Goal: Task Accomplishment & Management: Manage account settings

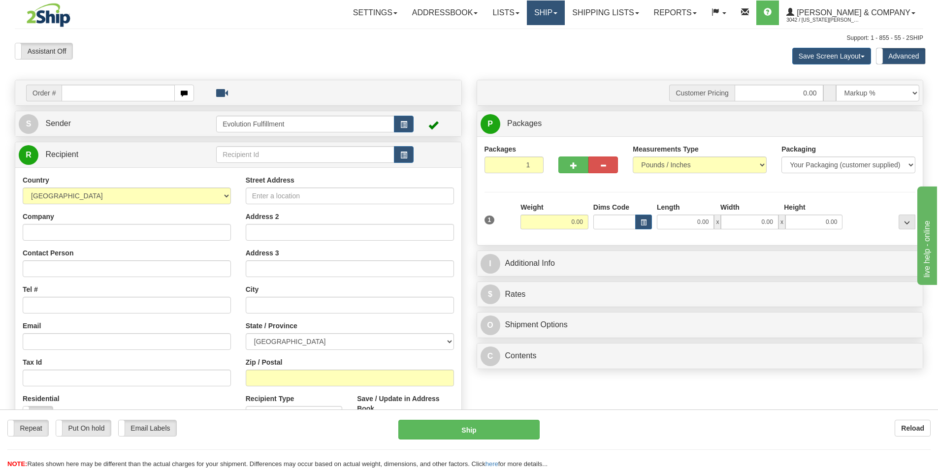
click at [565, 12] on link "Ship" at bounding box center [546, 12] width 38 height 25
click at [554, 47] on span "OnHold / Order Queue" at bounding box center [519, 47] width 69 height 8
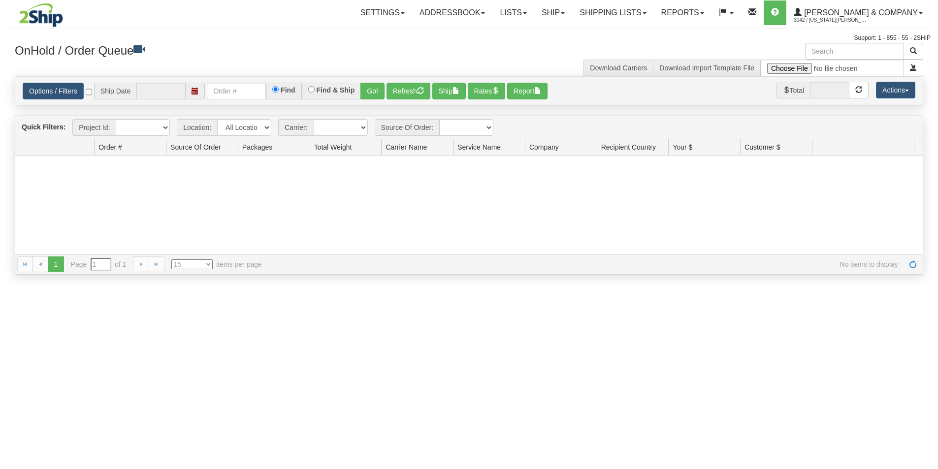
type input "[DATE]"
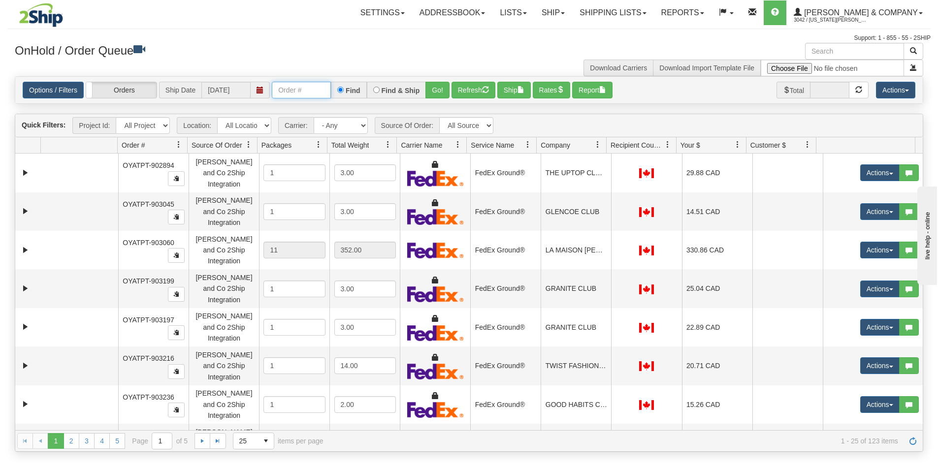
click at [316, 91] on input "text" at bounding box center [301, 90] width 59 height 17
click at [442, 89] on button "Go!" at bounding box center [437, 90] width 24 height 17
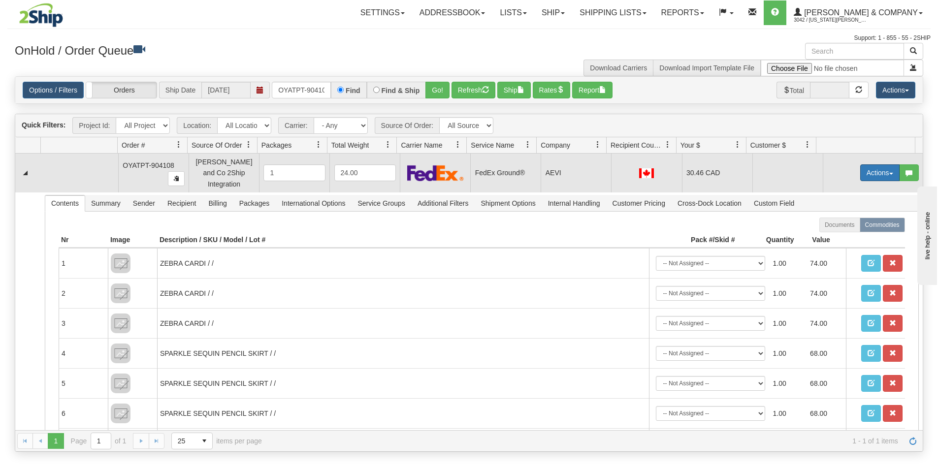
click at [860, 170] on button "Actions" at bounding box center [879, 172] width 39 height 17
click at [851, 214] on span "Rate All Services" at bounding box center [859, 217] width 59 height 8
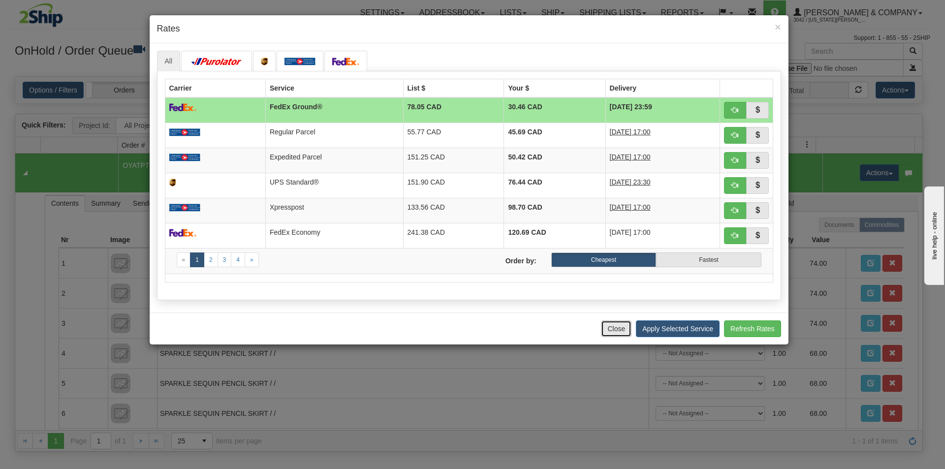
click at [619, 331] on button "Close" at bounding box center [616, 329] width 31 height 17
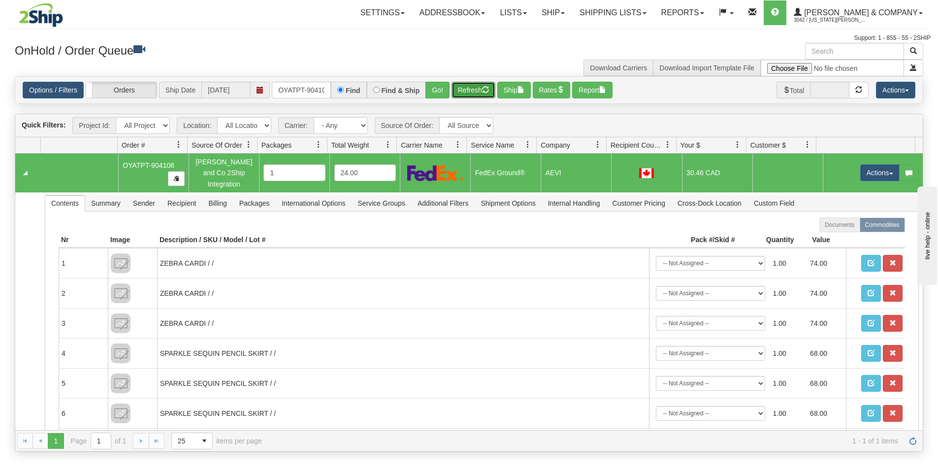
click at [482, 90] on button "Refresh" at bounding box center [473, 90] width 44 height 17
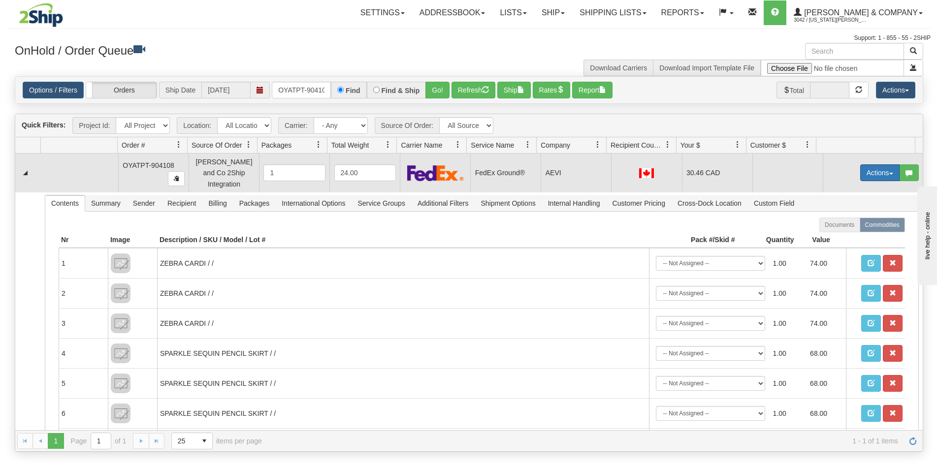
click at [860, 167] on button "Actions" at bounding box center [879, 172] width 39 height 17
click at [839, 226] on span "Ship" at bounding box center [840, 230] width 21 height 8
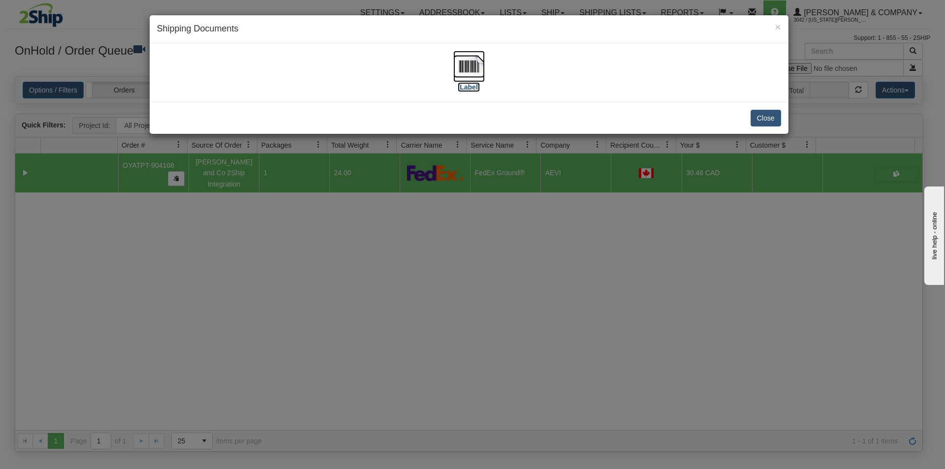
click at [468, 75] on img at bounding box center [469, 67] width 32 height 32
click at [396, 279] on div "× Shipping Documents [Label] Close" at bounding box center [472, 234] width 945 height 469
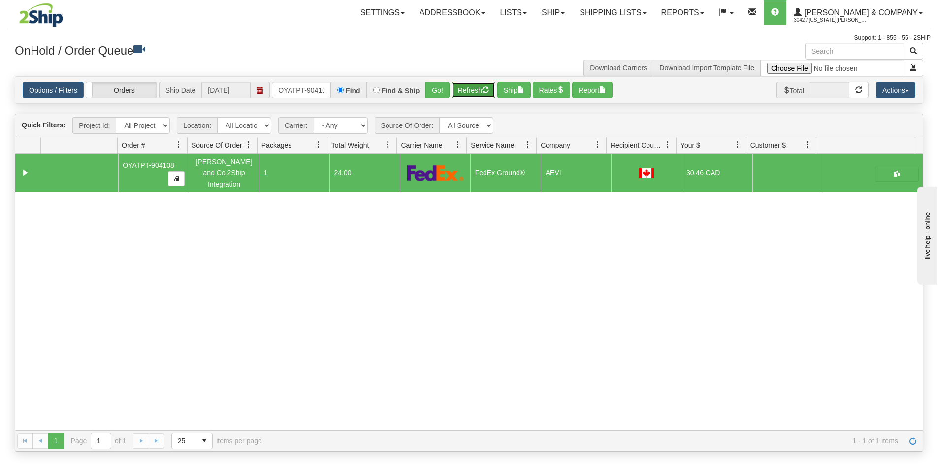
click at [475, 92] on button "Refresh" at bounding box center [473, 90] width 44 height 17
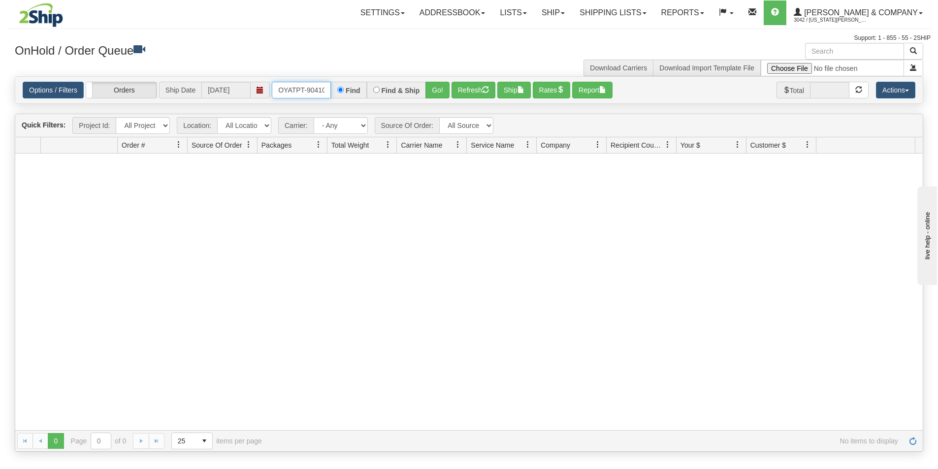
scroll to position [0, 5]
drag, startPoint x: 277, startPoint y: 90, endPoint x: 357, endPoint y: 104, distance: 81.6
click at [357, 104] on div "Is equal to Is not equal to Contains Does not contains CAD USD EUR ZAR [PERSON_…" at bounding box center [468, 264] width 923 height 376
click at [432, 96] on button "Go!" at bounding box center [437, 90] width 24 height 17
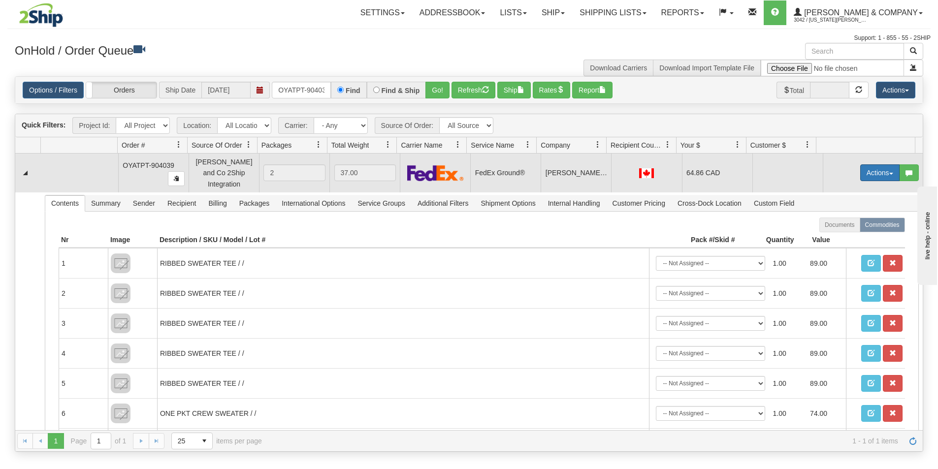
click at [871, 167] on button "Actions" at bounding box center [879, 172] width 39 height 17
click at [839, 226] on span "Ship" at bounding box center [840, 230] width 21 height 8
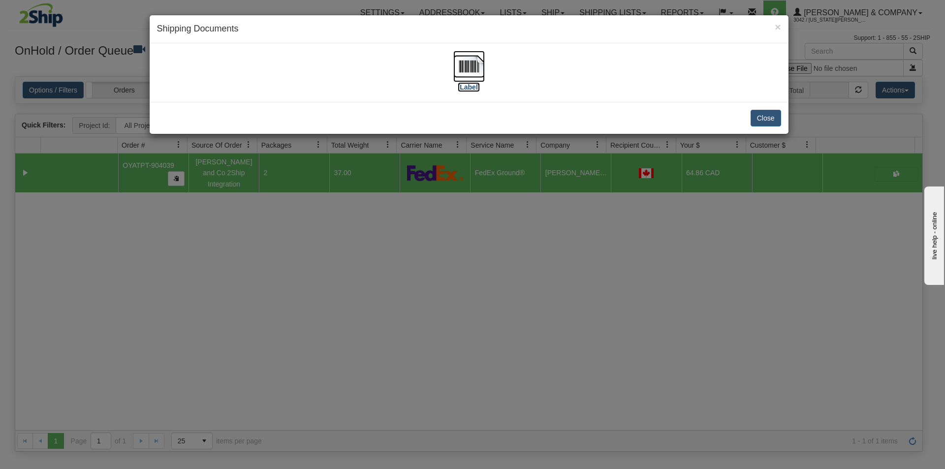
click at [463, 69] on img at bounding box center [469, 67] width 32 height 32
click at [521, 255] on div "× Shipping Documents [Label] Close" at bounding box center [472, 234] width 945 height 469
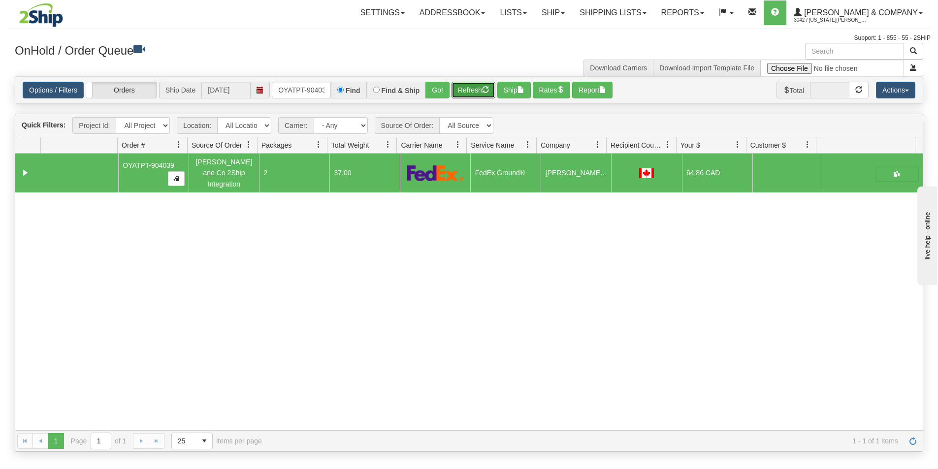
click at [474, 90] on button "Refresh" at bounding box center [473, 90] width 44 height 17
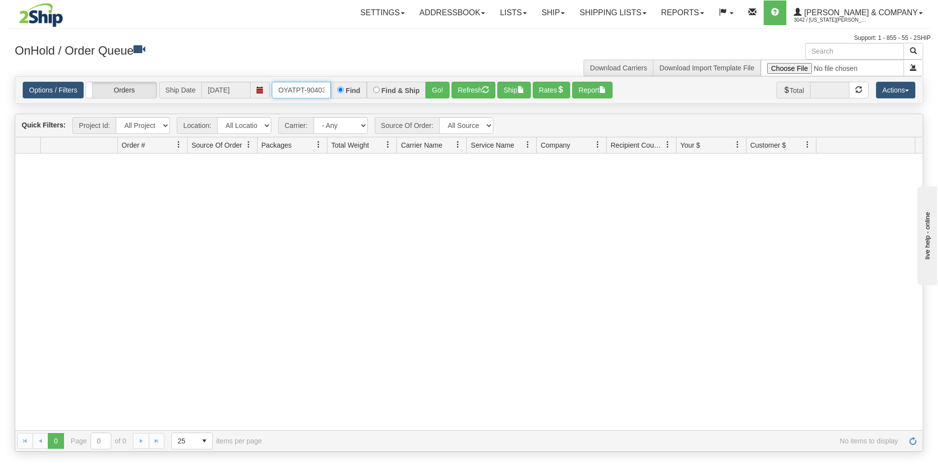
scroll to position [0, 5]
drag, startPoint x: 278, startPoint y: 91, endPoint x: 372, endPoint y: 104, distance: 94.9
click at [372, 104] on div "Options / Filters Group Shipments Orders Ship Date [DATE] OYATPT-904039 Find Fi…" at bounding box center [469, 90] width 908 height 28
click at [436, 89] on button "Go!" at bounding box center [437, 90] width 24 height 17
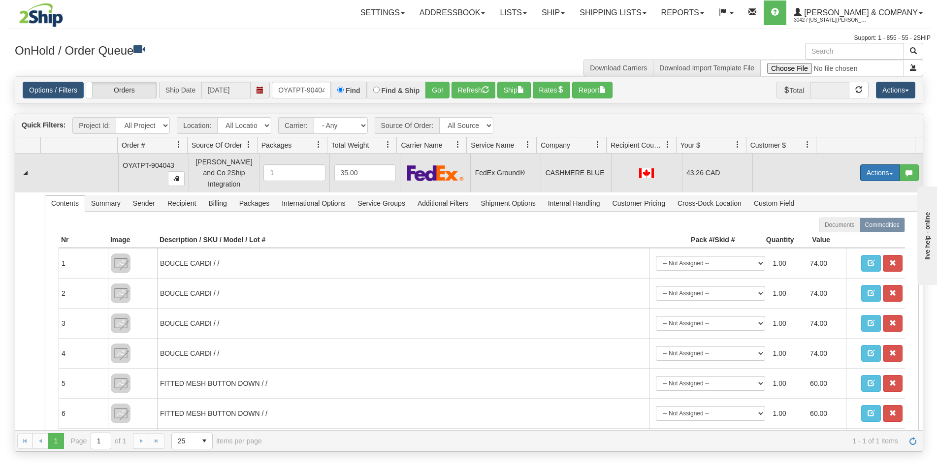
click at [867, 169] on button "Actions" at bounding box center [879, 172] width 39 height 17
click at [837, 226] on span "Ship" at bounding box center [840, 230] width 21 height 8
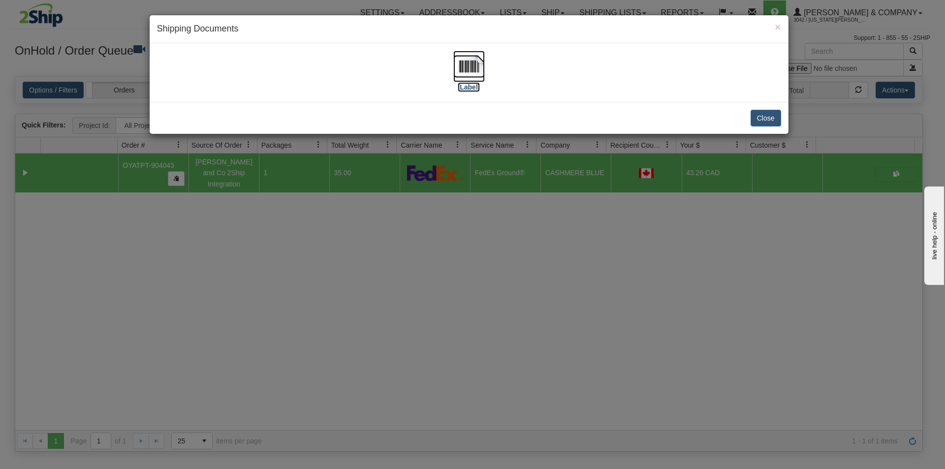
click at [469, 76] on img at bounding box center [469, 67] width 32 height 32
click at [428, 315] on div "× Shipping Documents [Label] Close" at bounding box center [472, 234] width 945 height 469
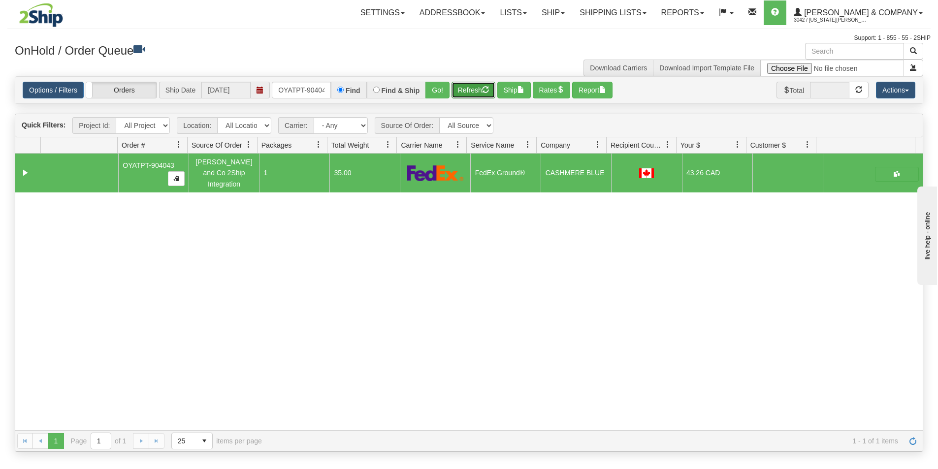
click at [467, 93] on button "Refresh" at bounding box center [473, 90] width 44 height 17
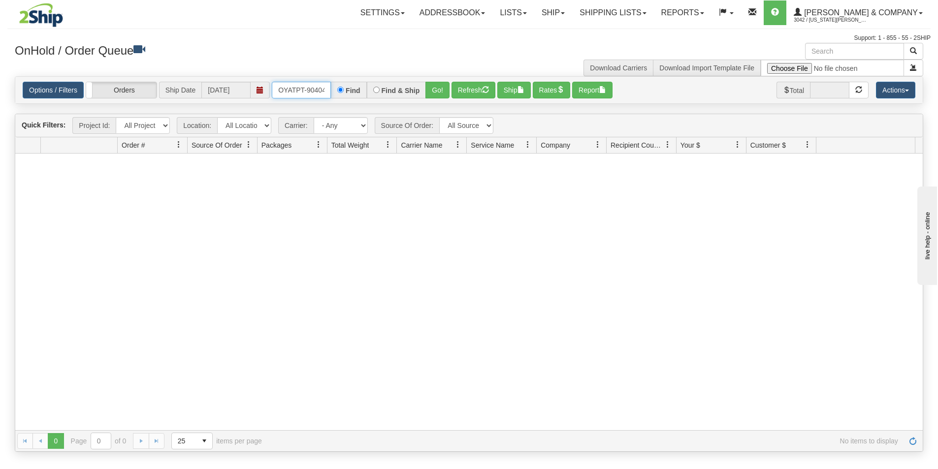
scroll to position [0, 5]
drag, startPoint x: 279, startPoint y: 89, endPoint x: 375, endPoint y: 93, distance: 96.1
click at [375, 93] on div "OYATPT-904043 Find Find & Ship Go!" at bounding box center [361, 90] width 178 height 17
click at [431, 90] on button "Go!" at bounding box center [437, 90] width 24 height 17
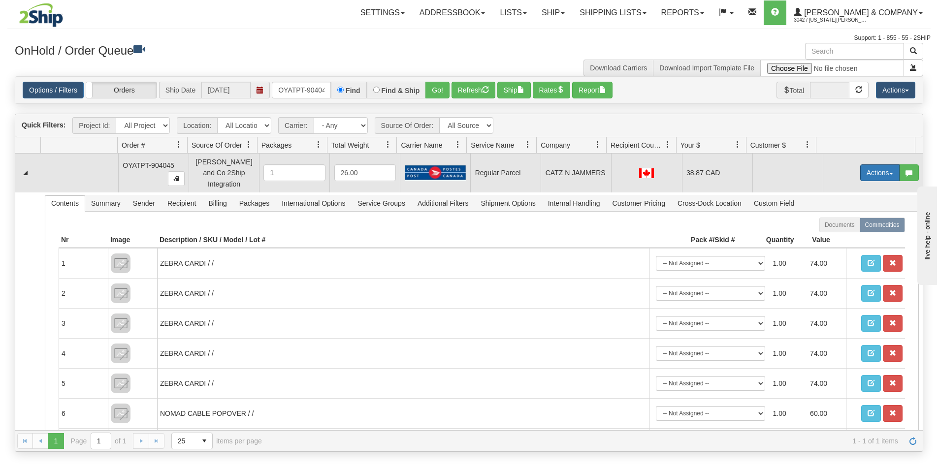
click at [865, 167] on button "Actions" at bounding box center [879, 172] width 39 height 17
click at [850, 213] on span "Rate All Services" at bounding box center [859, 217] width 59 height 8
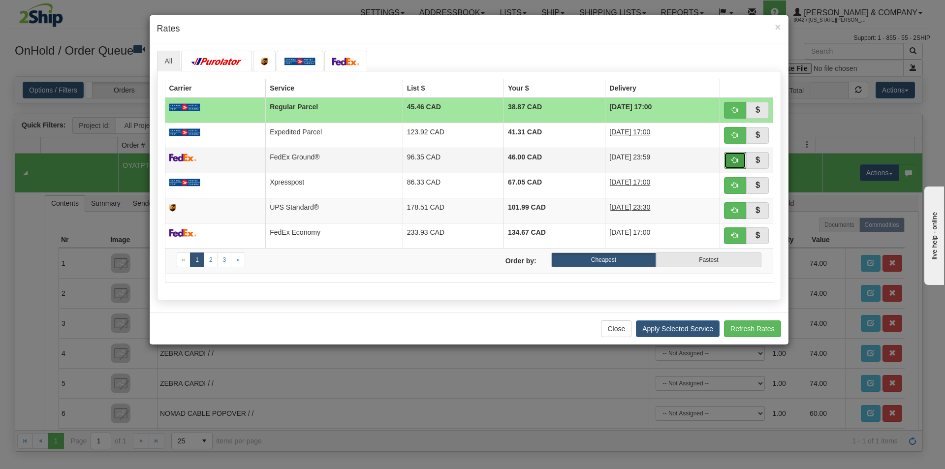
click at [733, 161] on span "button" at bounding box center [735, 160] width 7 height 7
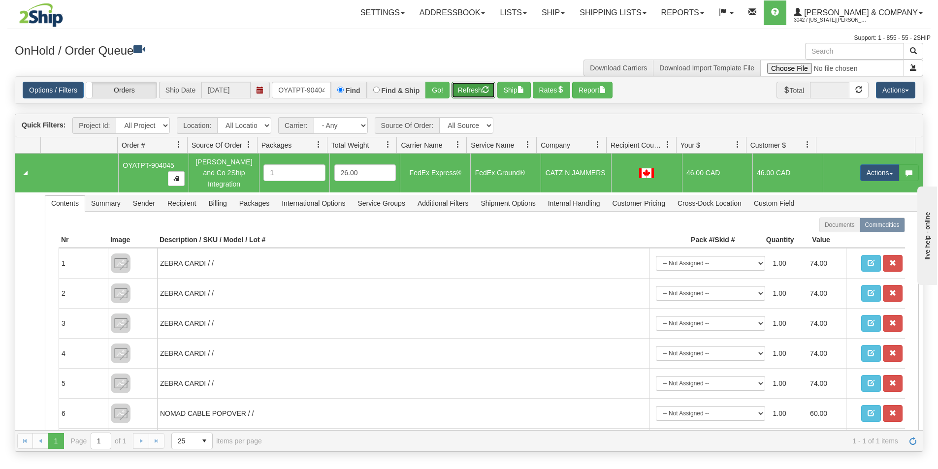
click at [467, 85] on button "Refresh" at bounding box center [473, 90] width 44 height 17
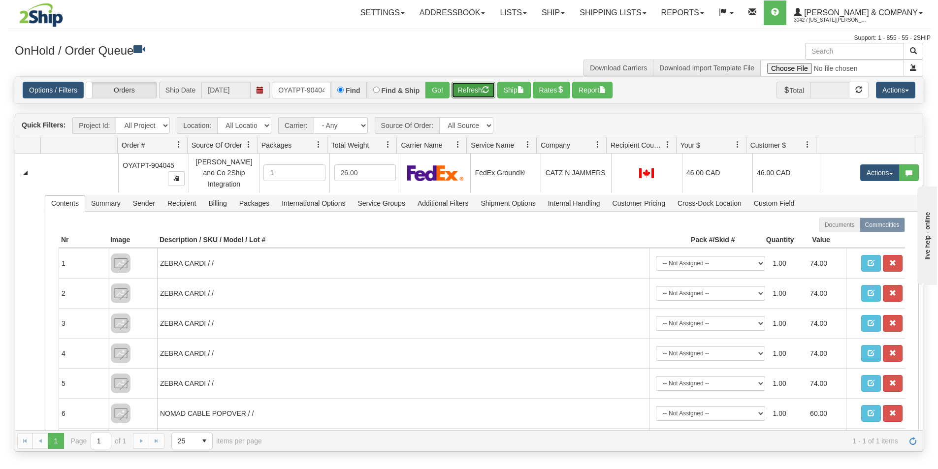
click at [473, 88] on button "Refresh" at bounding box center [473, 90] width 44 height 17
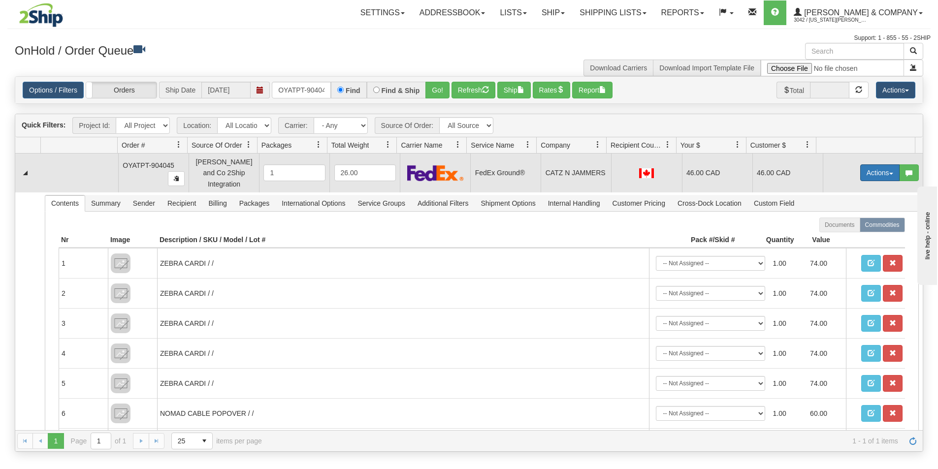
click at [874, 166] on button "Actions" at bounding box center [879, 172] width 39 height 17
click at [845, 227] on link "Ship" at bounding box center [859, 230] width 79 height 13
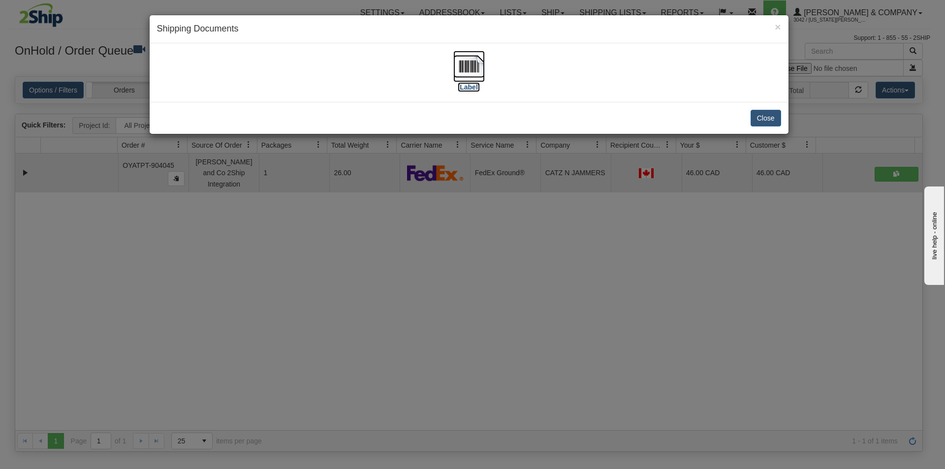
click at [468, 72] on img at bounding box center [469, 67] width 32 height 32
click at [451, 325] on div "× Shipping Documents [Label] Close" at bounding box center [472, 234] width 945 height 469
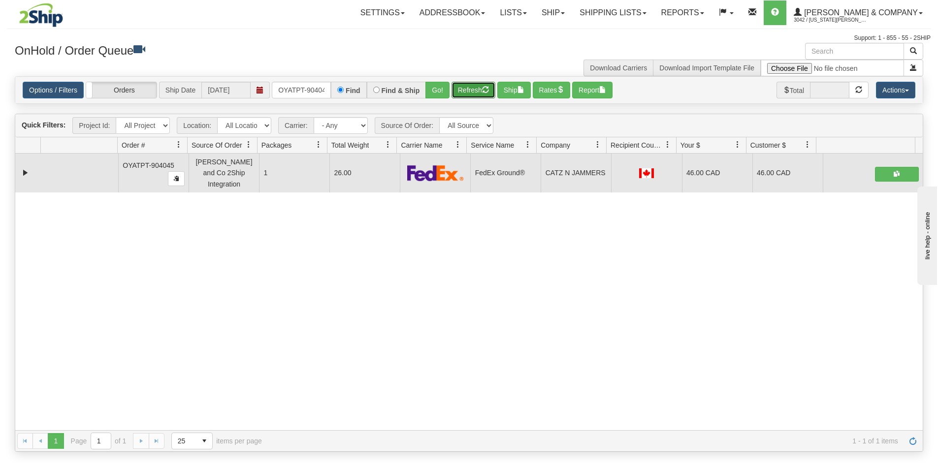
click at [481, 93] on button "Refresh" at bounding box center [473, 90] width 44 height 17
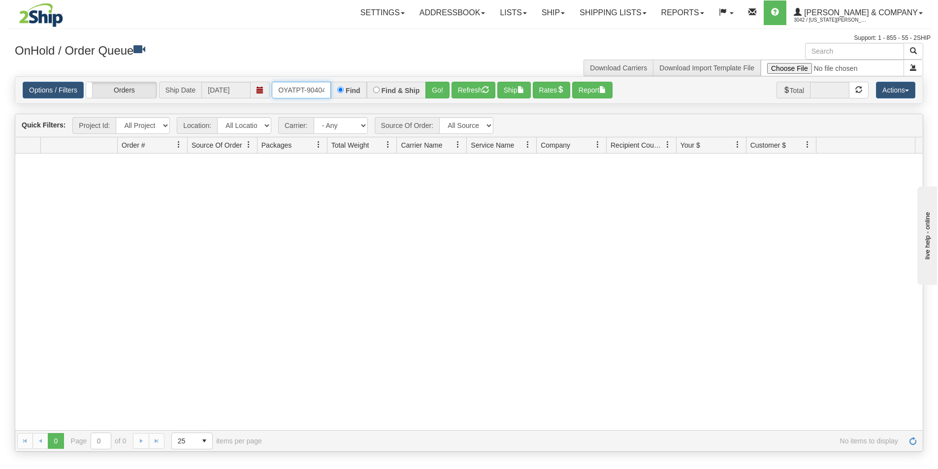
scroll to position [0, 5]
drag, startPoint x: 278, startPoint y: 92, endPoint x: 346, endPoint y: 99, distance: 68.8
click at [346, 99] on div "Options / Filters Group Shipments Orders Ship Date [DATE] OYATPT-904045 Find Fi…" at bounding box center [468, 90] width 907 height 27
click at [435, 96] on button "Go!" at bounding box center [437, 90] width 24 height 17
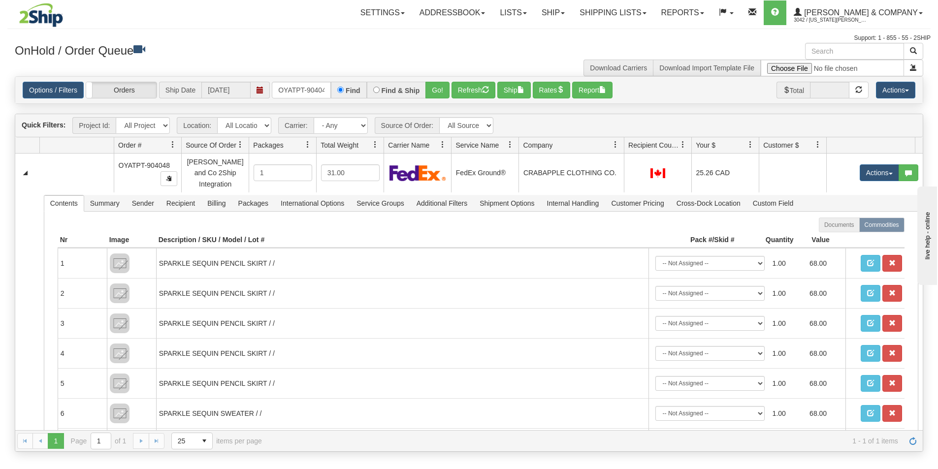
drag, startPoint x: 606, startPoint y: 143, endPoint x: 613, endPoint y: 143, distance: 7.9
click at [613, 143] on div "Id Location Request Id Reply Id Order # Source Of Order Packages Total Weight C…" at bounding box center [465, 145] width 900 height 16
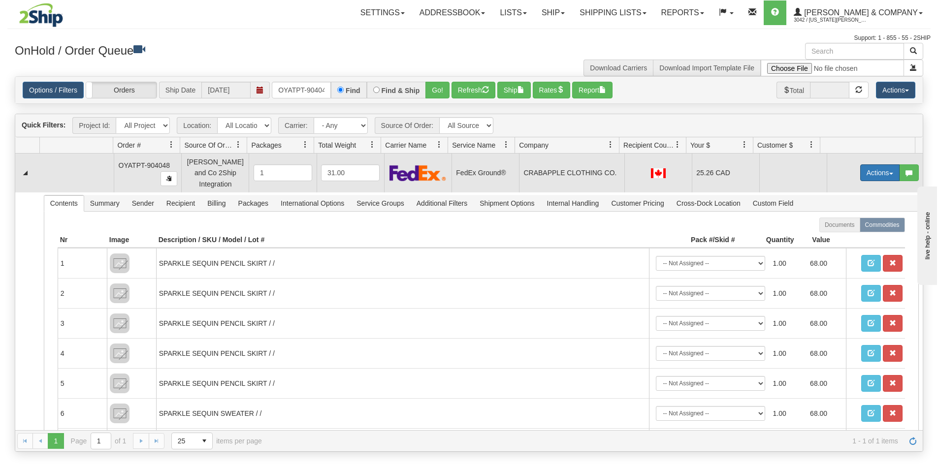
click at [877, 166] on button "Actions" at bounding box center [879, 172] width 39 height 17
click at [844, 227] on link "Ship" at bounding box center [859, 230] width 79 height 13
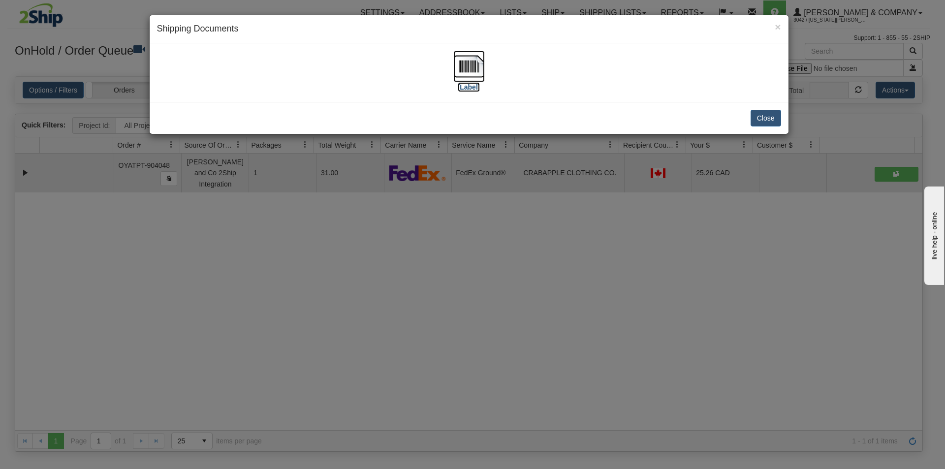
click at [465, 57] on img at bounding box center [469, 67] width 32 height 32
click at [483, 267] on div "× Shipping Documents [Label] Close" at bounding box center [472, 234] width 945 height 469
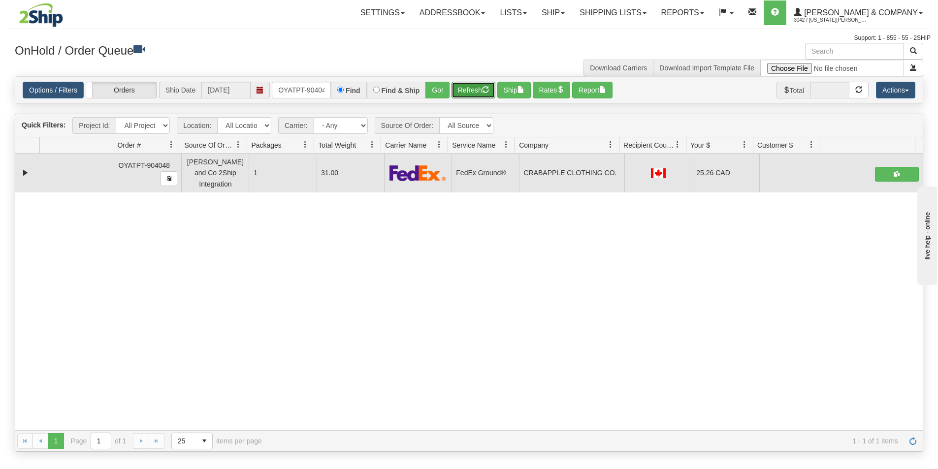
click at [479, 92] on button "Refresh" at bounding box center [473, 90] width 44 height 17
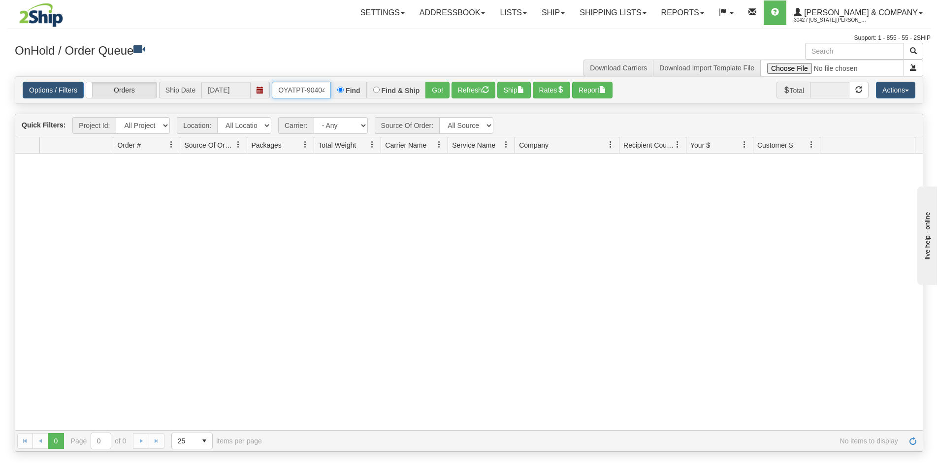
scroll to position [0, 5]
drag, startPoint x: 278, startPoint y: 87, endPoint x: 352, endPoint y: 100, distance: 75.0
click at [352, 100] on div "Options / Filters Group Shipments Orders Ship Date [DATE] OYATPT-904048 Find Fi…" at bounding box center [468, 90] width 907 height 27
click at [433, 93] on button "Go!" at bounding box center [437, 90] width 24 height 17
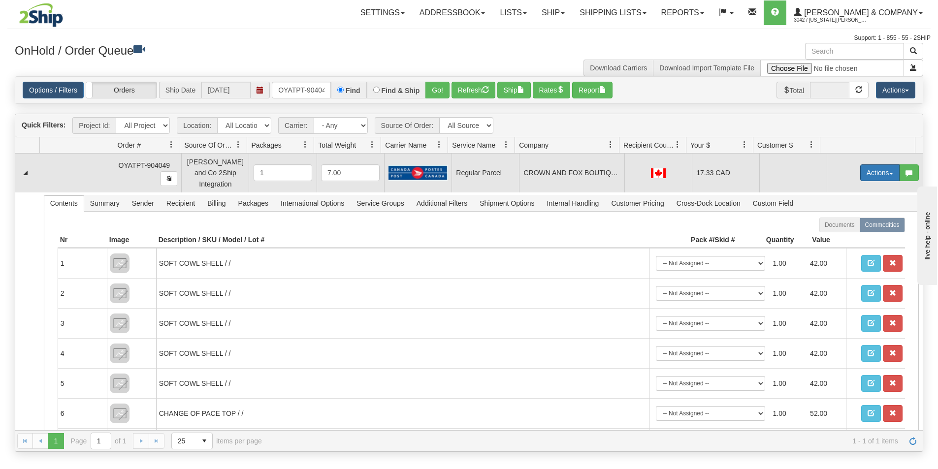
click at [868, 167] on button "Actions" at bounding box center [879, 172] width 39 height 17
click at [849, 213] on span "Rate All Services" at bounding box center [859, 217] width 59 height 8
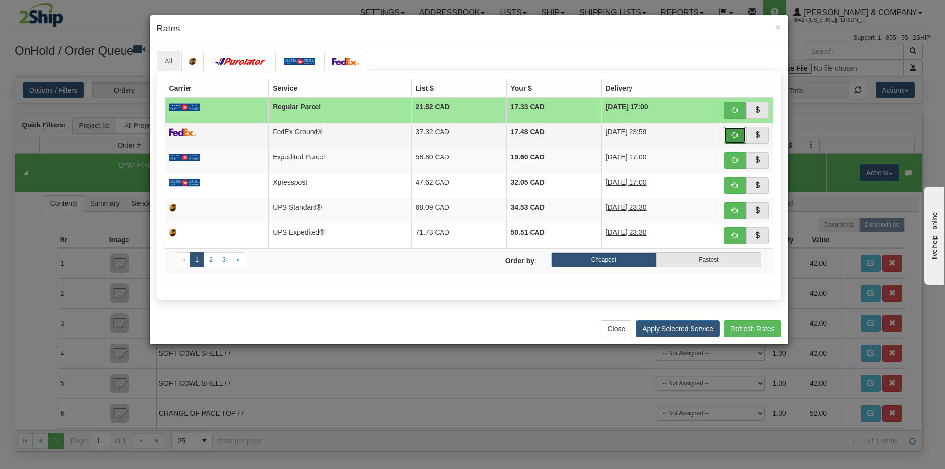
click at [730, 133] on button "button" at bounding box center [735, 135] width 23 height 17
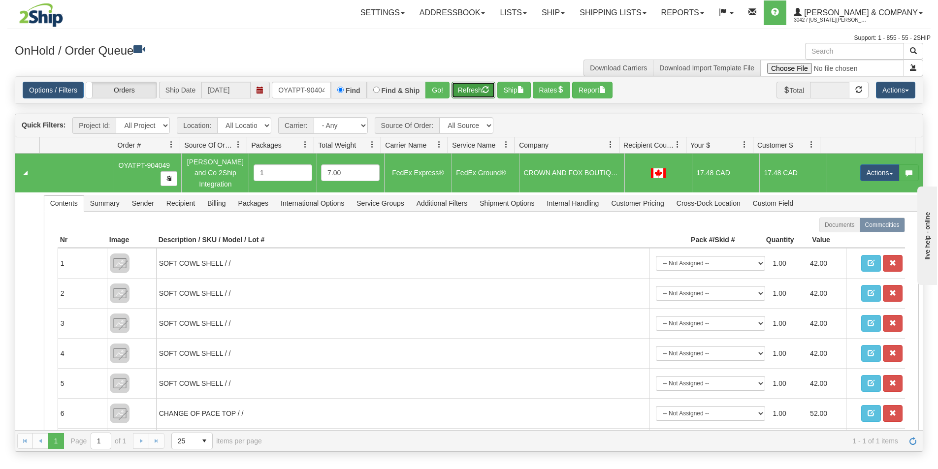
click at [464, 93] on button "Refresh" at bounding box center [473, 90] width 44 height 17
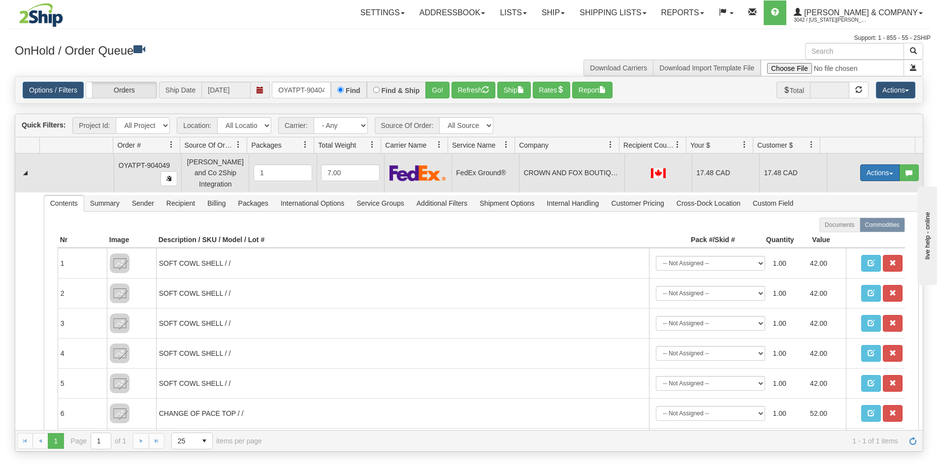
click at [875, 167] on button "Actions" at bounding box center [879, 172] width 39 height 17
click at [834, 226] on span "Ship" at bounding box center [840, 230] width 21 height 8
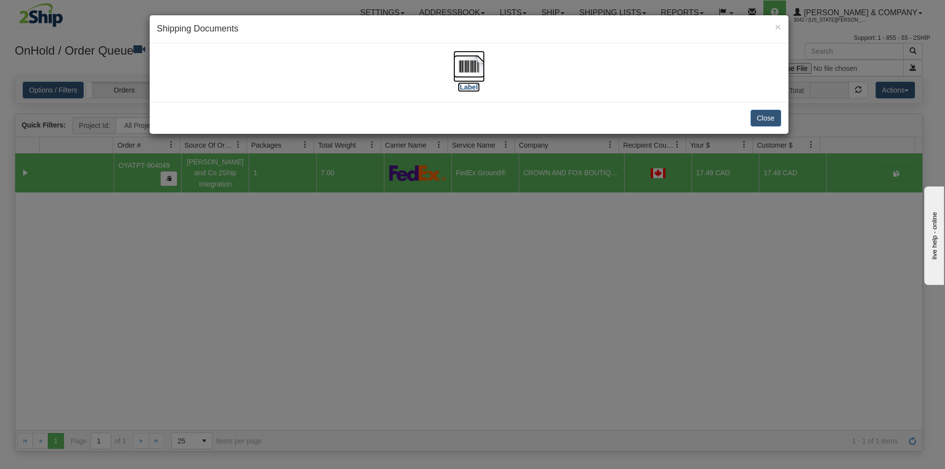
click at [466, 63] on img at bounding box center [469, 67] width 32 height 32
click at [489, 254] on div "× Shipping Documents [Label] Close" at bounding box center [472, 234] width 945 height 469
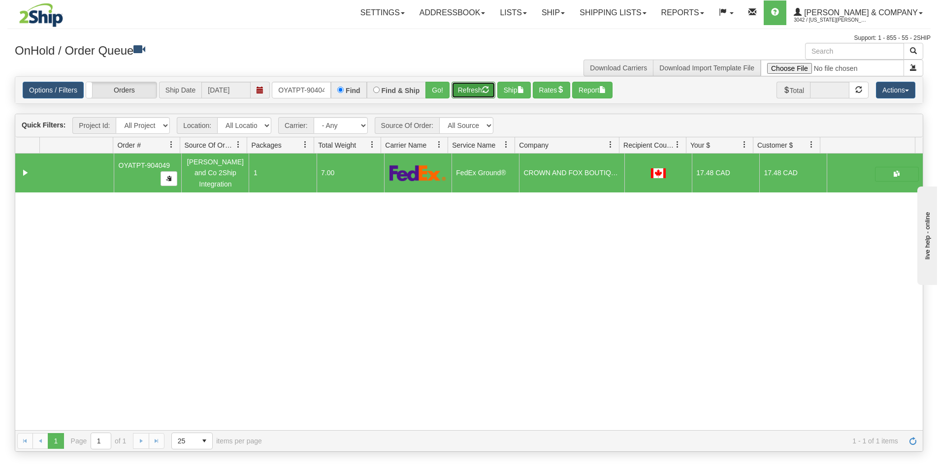
click at [478, 92] on button "Refresh" at bounding box center [473, 90] width 44 height 17
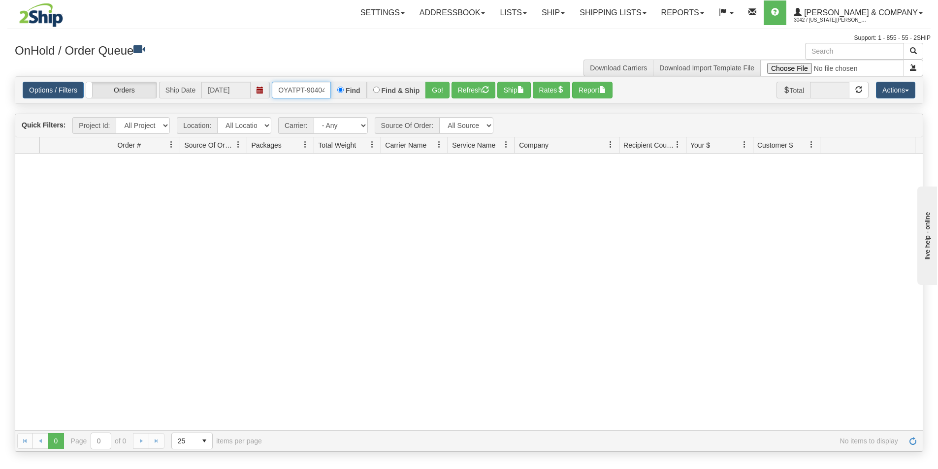
scroll to position [0, 5]
drag, startPoint x: 277, startPoint y: 89, endPoint x: 353, endPoint y: 96, distance: 76.6
click at [353, 96] on div "OYATPT-904049 Find Find & Ship Go!" at bounding box center [361, 90] width 178 height 17
click at [435, 90] on button "Go!" at bounding box center [437, 90] width 24 height 17
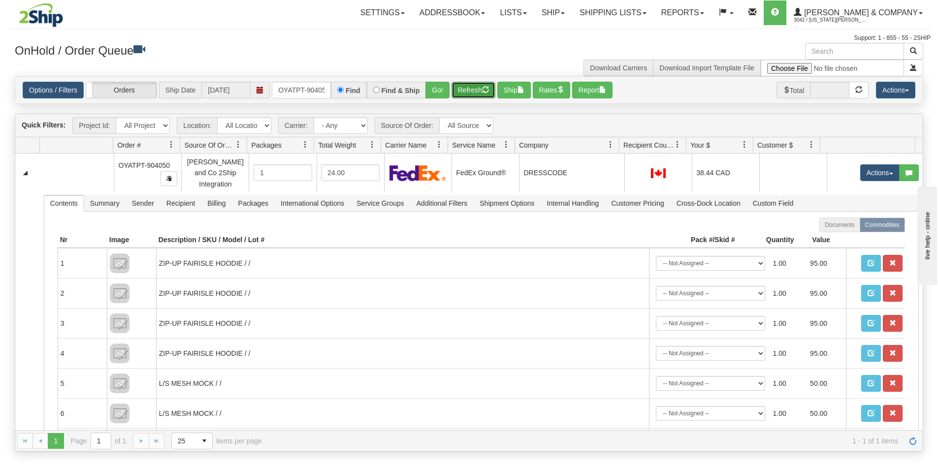
click at [476, 91] on button "Refresh" at bounding box center [473, 90] width 44 height 17
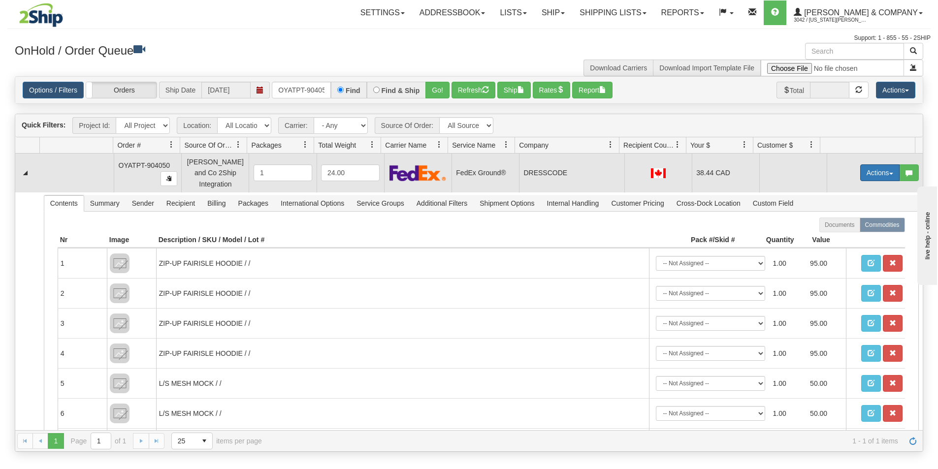
click at [872, 169] on button "Actions" at bounding box center [879, 172] width 39 height 17
click at [837, 226] on span "Ship" at bounding box center [840, 230] width 21 height 8
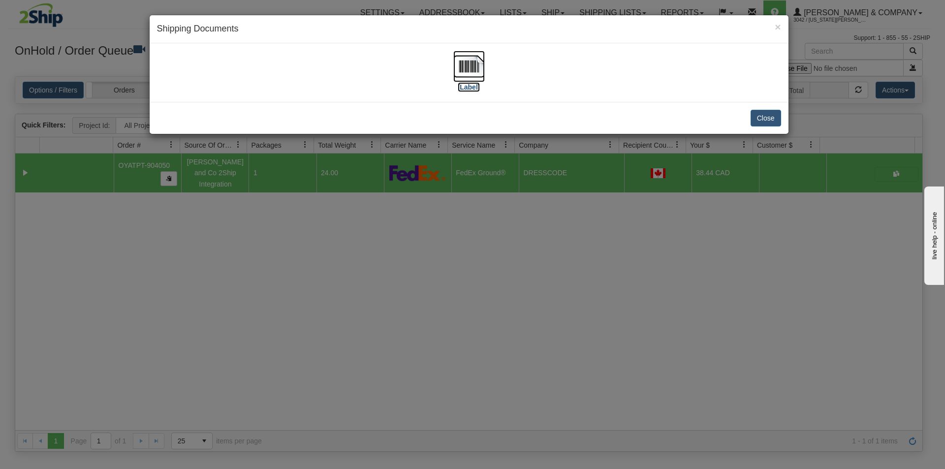
click at [462, 67] on img at bounding box center [469, 67] width 32 height 32
click at [564, 292] on div "× Shipping Documents [Label] Close" at bounding box center [472, 234] width 945 height 469
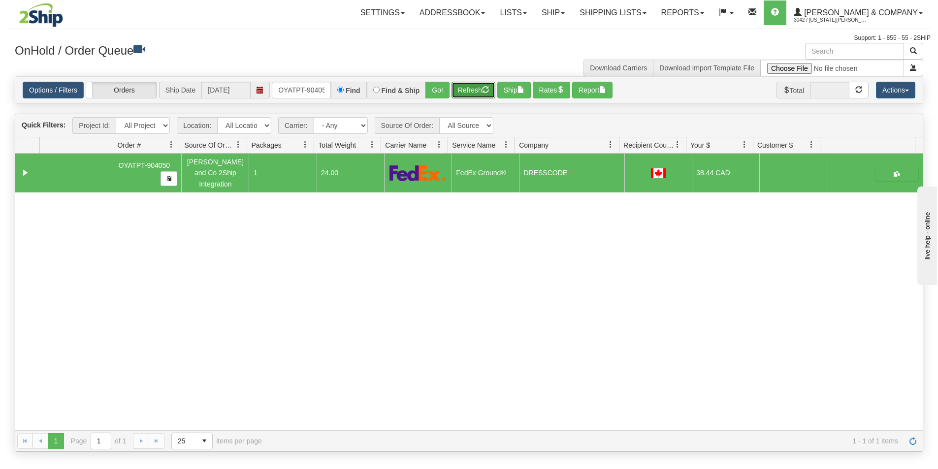
click at [475, 94] on button "Refresh" at bounding box center [473, 90] width 44 height 17
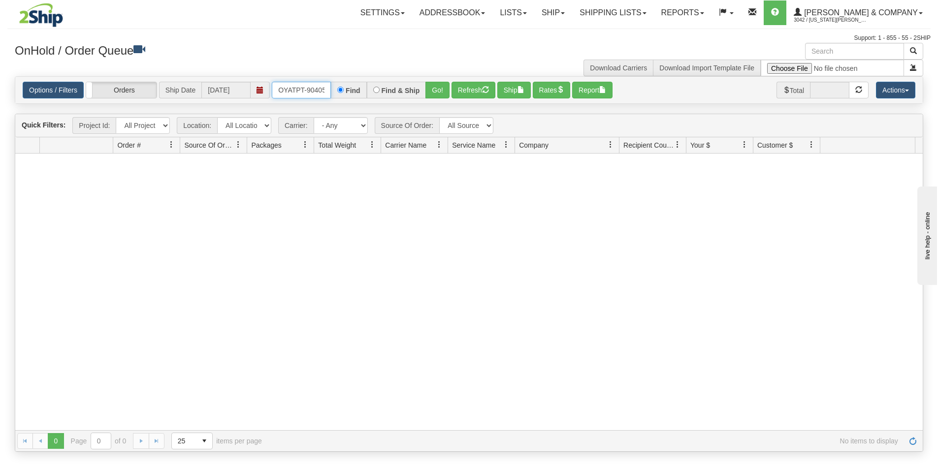
scroll to position [0, 5]
drag, startPoint x: 278, startPoint y: 90, endPoint x: 380, endPoint y: 106, distance: 102.7
click at [380, 106] on div "Is equal to Is not equal to Contains Does not contains CAD USD EUR ZAR [PERSON_…" at bounding box center [468, 264] width 923 height 376
click at [439, 94] on button "Go!" at bounding box center [437, 90] width 24 height 17
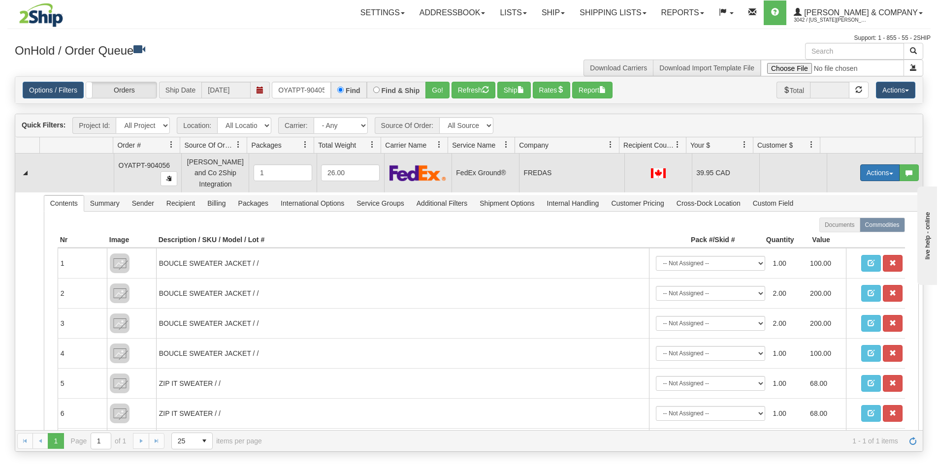
click at [864, 170] on button "Actions" at bounding box center [879, 172] width 39 height 17
click at [835, 226] on span "Ship" at bounding box center [840, 230] width 21 height 8
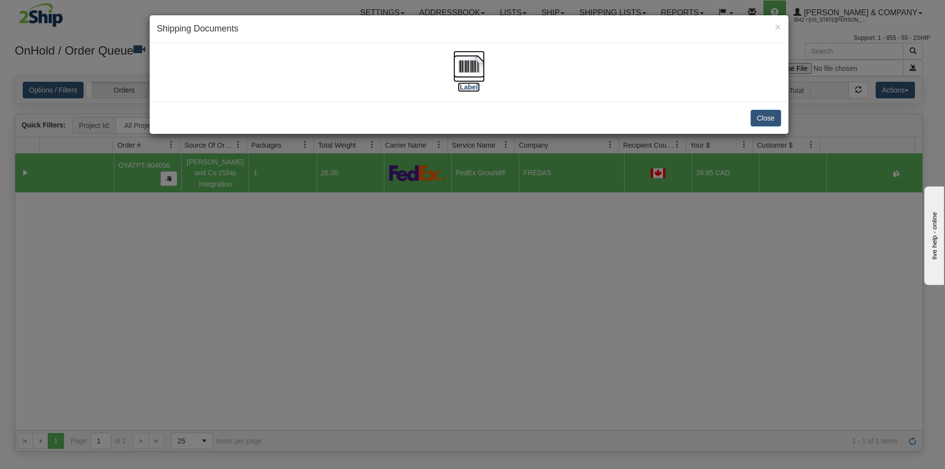
click at [482, 70] on img at bounding box center [469, 67] width 32 height 32
click at [448, 298] on div "× Shipping Documents [Label] Close" at bounding box center [472, 234] width 945 height 469
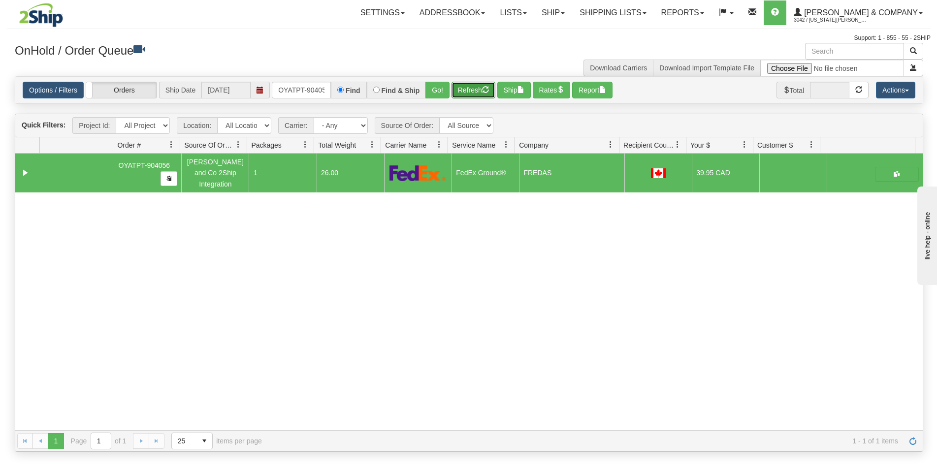
click at [471, 89] on button "Refresh" at bounding box center [473, 90] width 44 height 17
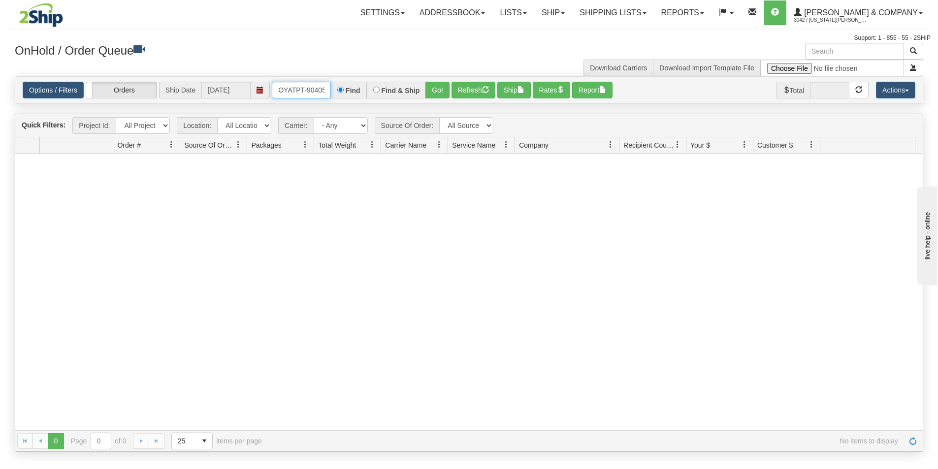
scroll to position [0, 5]
drag, startPoint x: 276, startPoint y: 90, endPoint x: 340, endPoint y: 100, distance: 64.8
click at [340, 100] on div "Options / Filters Group Shipments Orders Ship Date [DATE] OYATPT-904056 Find Fi…" at bounding box center [468, 90] width 907 height 27
type input "OYATPT-904104"
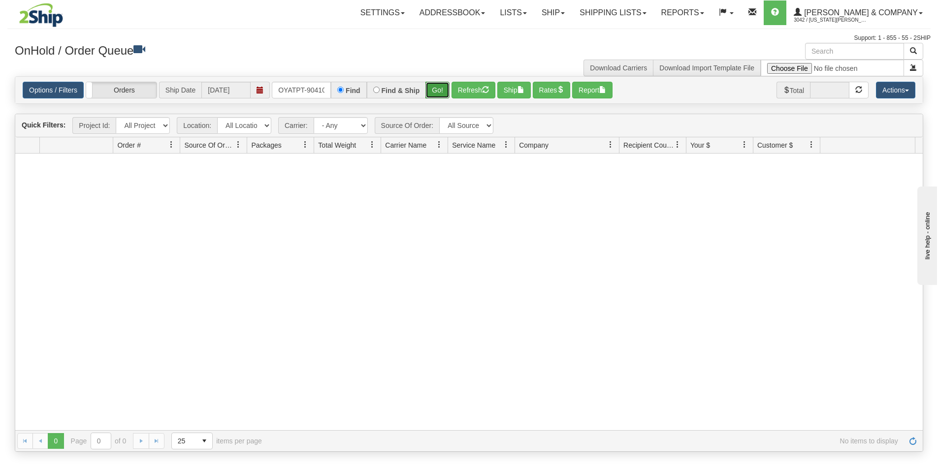
click at [438, 87] on button "Go!" at bounding box center [437, 90] width 24 height 17
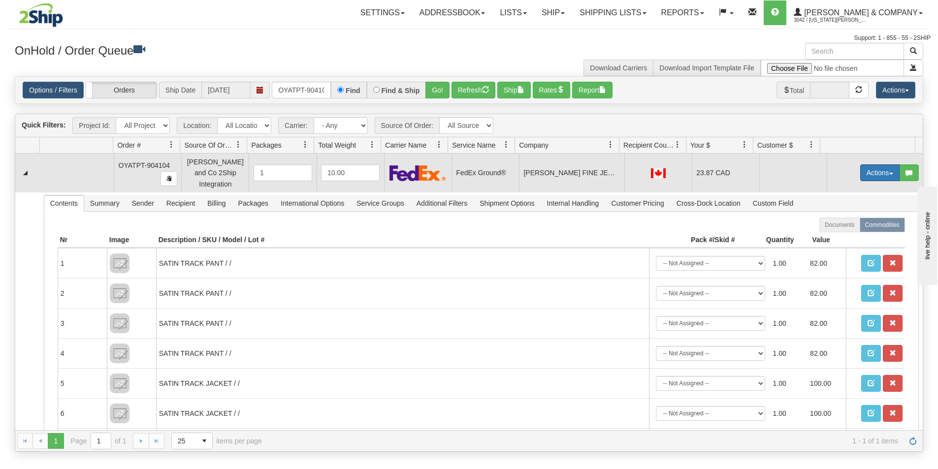
click at [867, 171] on button "Actions" at bounding box center [879, 172] width 39 height 17
click at [841, 228] on link "Ship" at bounding box center [859, 230] width 79 height 13
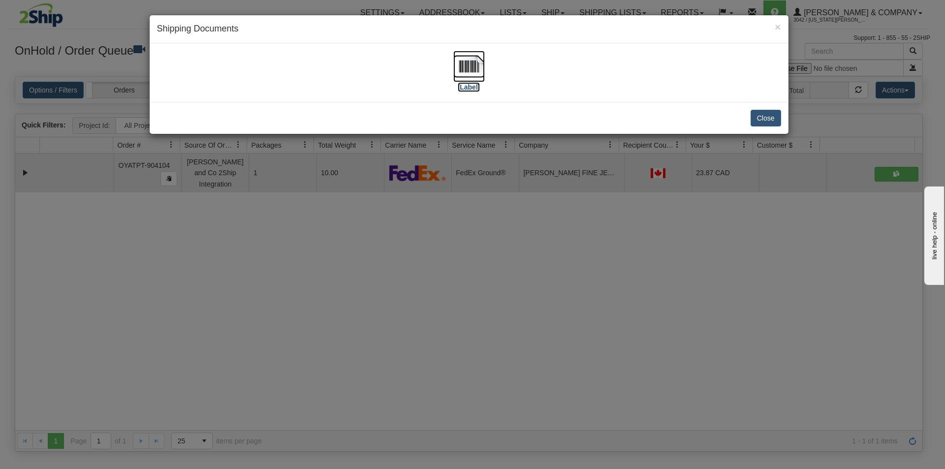
click at [472, 60] on img at bounding box center [469, 67] width 32 height 32
click at [427, 291] on div "× Shipping Documents [Label] Close" at bounding box center [472, 234] width 945 height 469
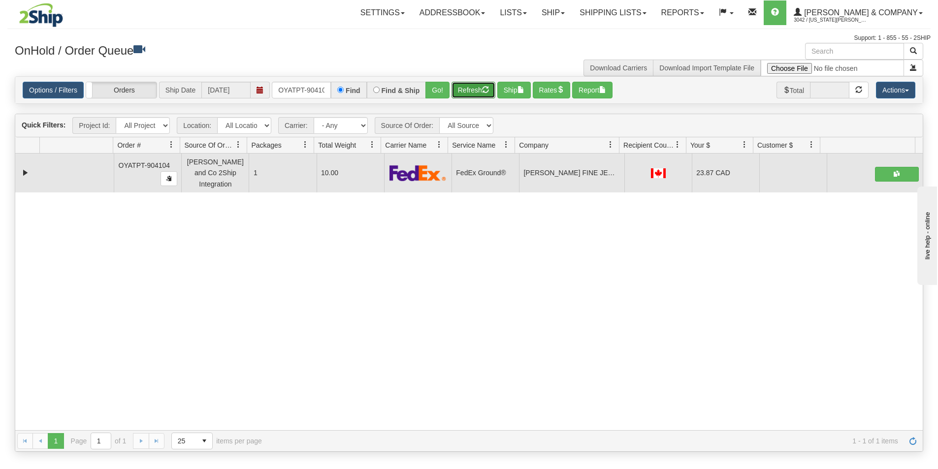
click at [471, 90] on button "Refresh" at bounding box center [473, 90] width 44 height 17
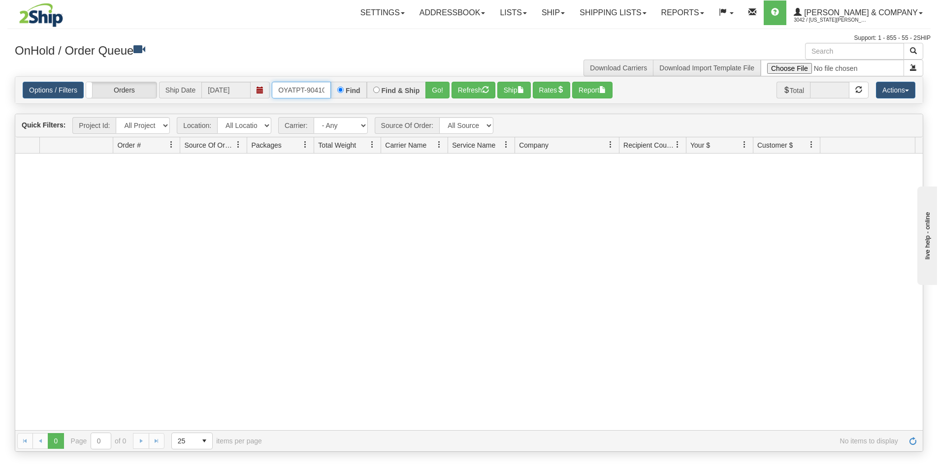
scroll to position [0, 5]
drag, startPoint x: 275, startPoint y: 91, endPoint x: 360, endPoint y: 100, distance: 85.7
click at [360, 100] on div "Options / Filters Group Shipments Orders Ship Date [DATE] OYATPT-904104 Find Fi…" at bounding box center [468, 90] width 907 height 27
click at [309, 94] on input "text" at bounding box center [301, 90] width 59 height 17
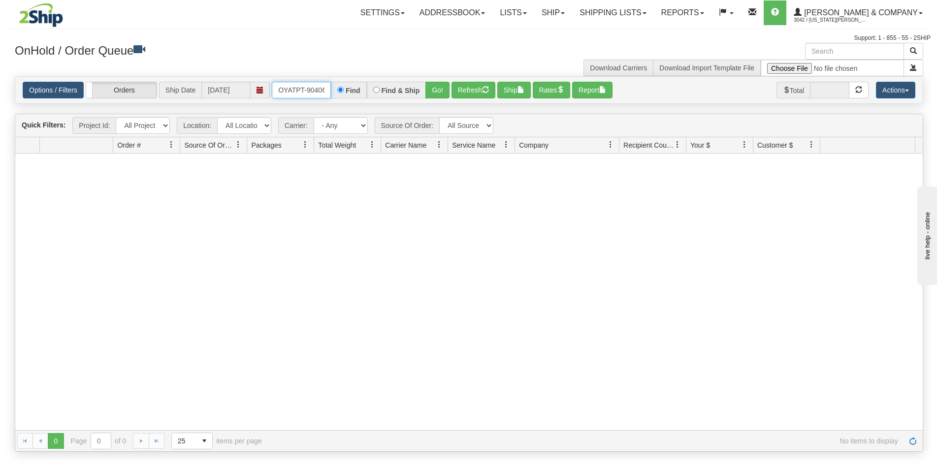
drag, startPoint x: 297, startPoint y: 89, endPoint x: 207, endPoint y: 92, distance: 90.1
click at [207, 92] on div "Options / Filters Group Shipments Orders Ship Date [DATE] OYATPT-904061 Find Fi…" at bounding box center [469, 90] width 893 height 17
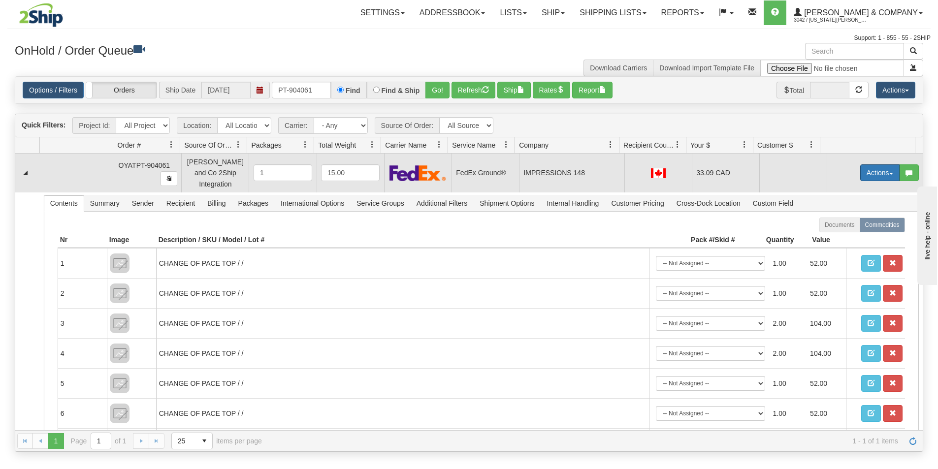
click at [860, 170] on button "Actions" at bounding box center [879, 172] width 39 height 17
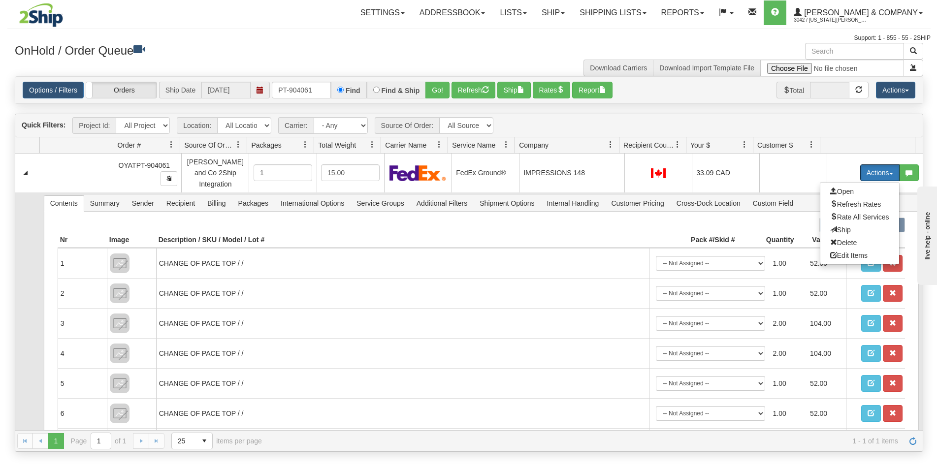
click at [839, 226] on span "Ship" at bounding box center [840, 230] width 21 height 8
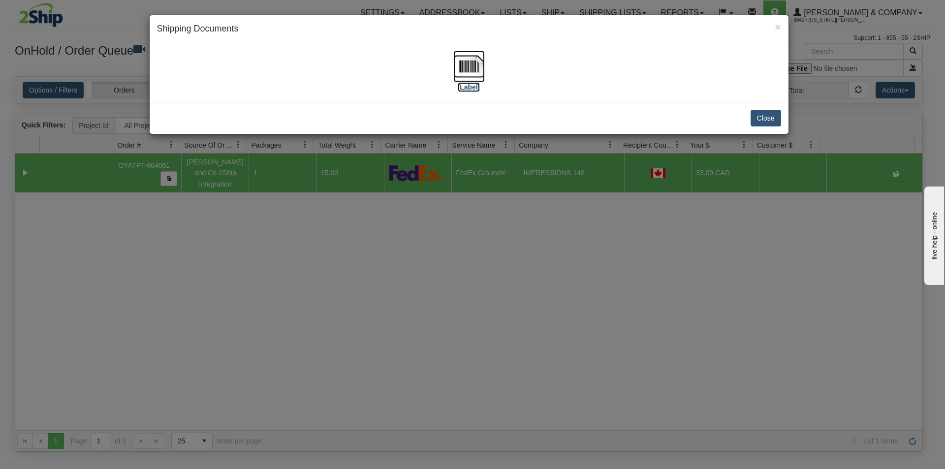
click at [470, 71] on img at bounding box center [469, 67] width 32 height 32
click at [578, 318] on div "× Shipping Documents [Label] Close" at bounding box center [472, 234] width 945 height 469
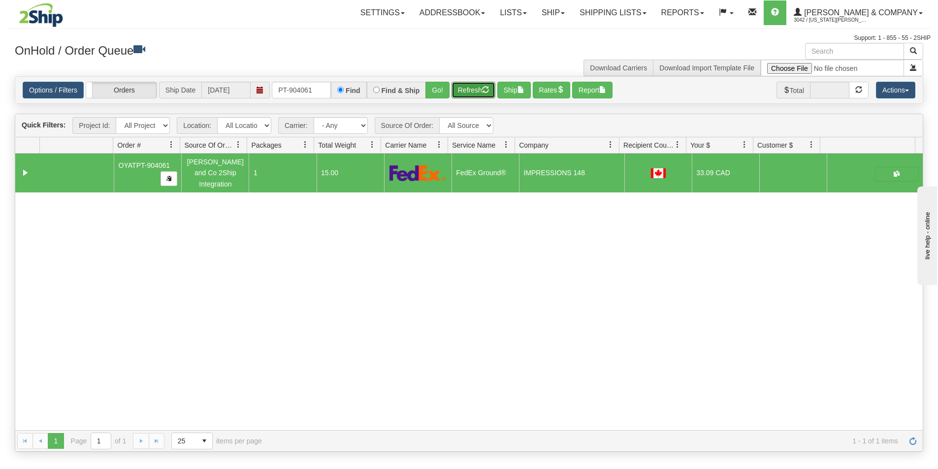
click at [478, 89] on button "Refresh" at bounding box center [473, 90] width 44 height 17
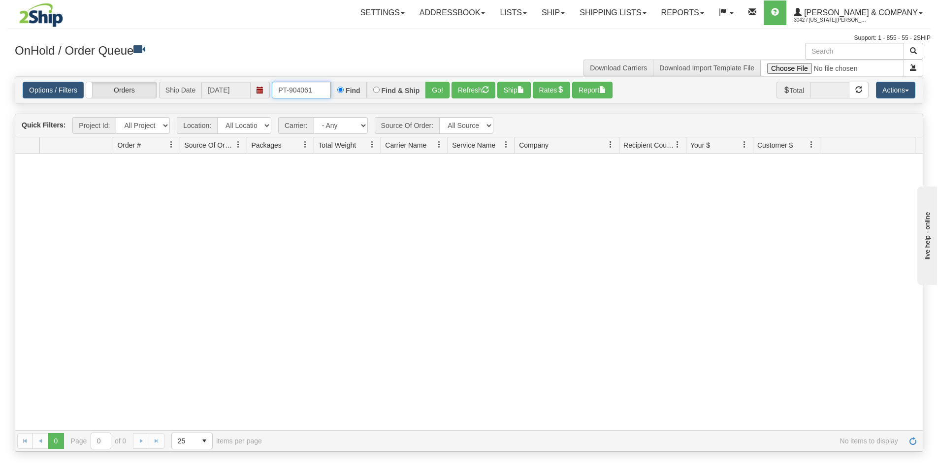
drag, startPoint x: 317, startPoint y: 90, endPoint x: 260, endPoint y: 92, distance: 56.7
click at [260, 92] on div "Options / Filters Group Shipments Orders Ship Date [DATE] PT-904061 Find Find &…" at bounding box center [469, 90] width 893 height 17
click at [430, 86] on button "Go!" at bounding box center [437, 90] width 24 height 17
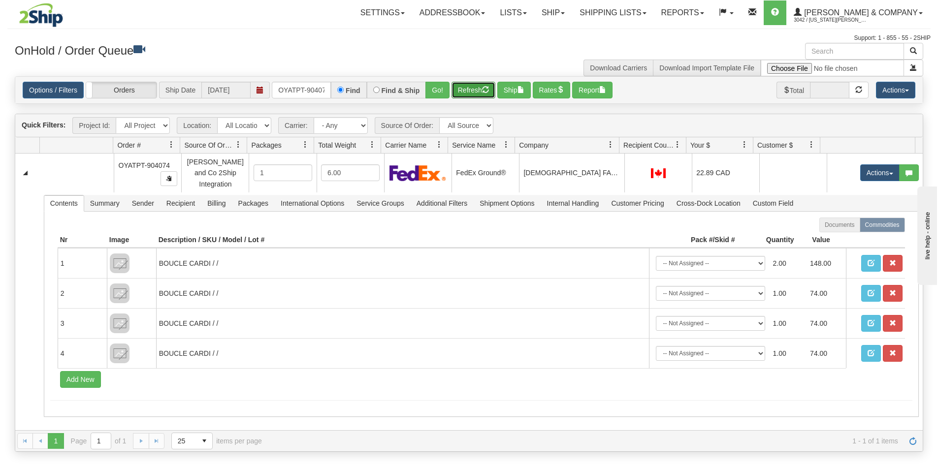
click at [470, 92] on button "Refresh" at bounding box center [473, 90] width 44 height 17
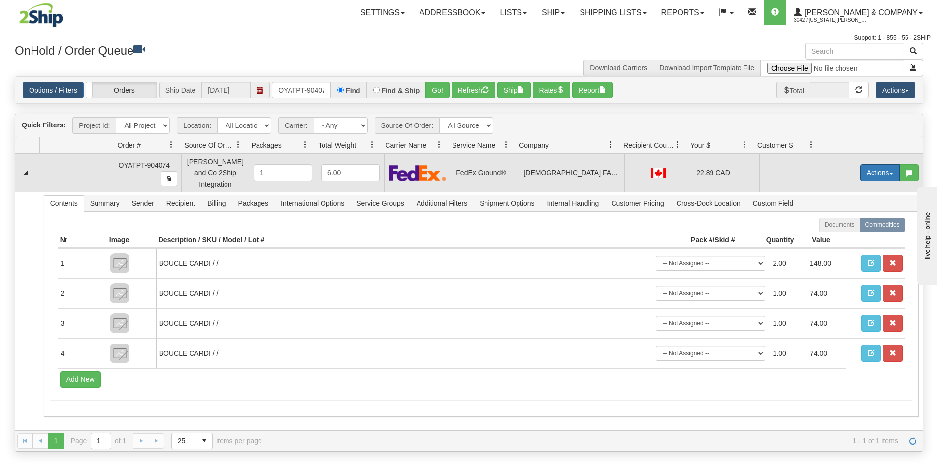
click at [871, 166] on button "Actions" at bounding box center [879, 172] width 39 height 17
click at [834, 226] on span "Ship" at bounding box center [840, 230] width 21 height 8
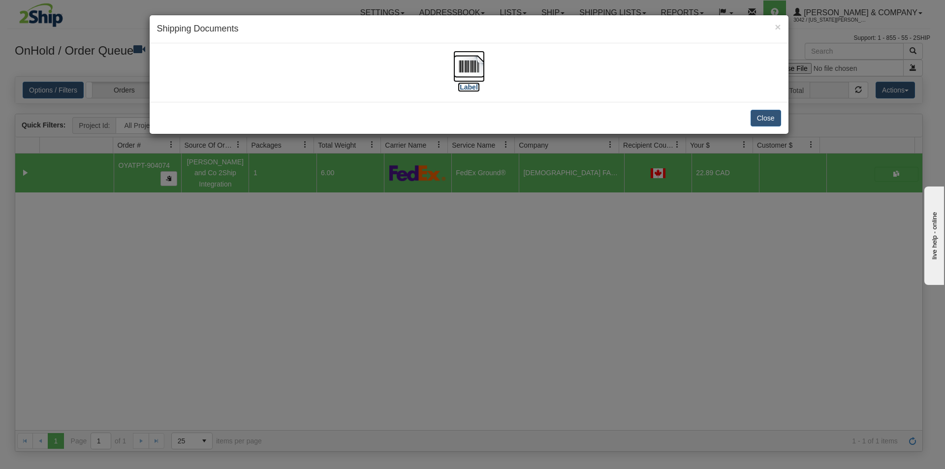
click at [472, 65] on img at bounding box center [469, 67] width 32 height 32
click at [459, 293] on div "× Shipping Documents [Label] Close" at bounding box center [472, 234] width 945 height 469
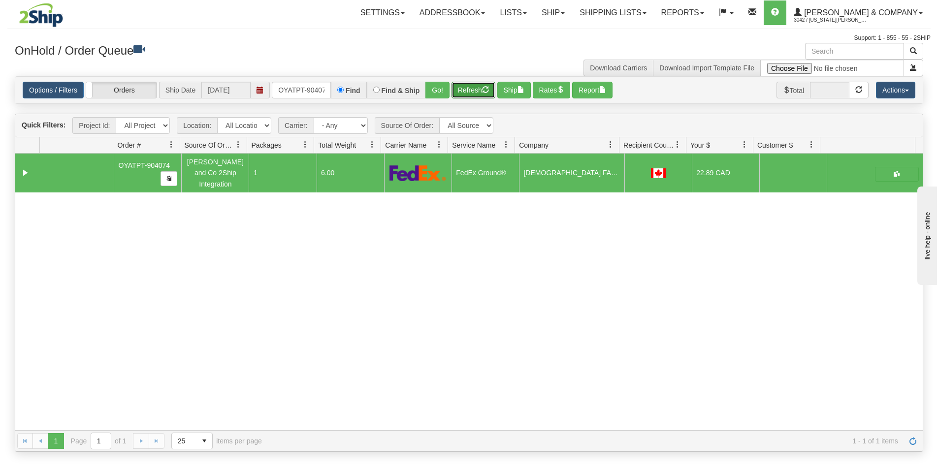
click at [468, 89] on button "Refresh" at bounding box center [473, 90] width 44 height 17
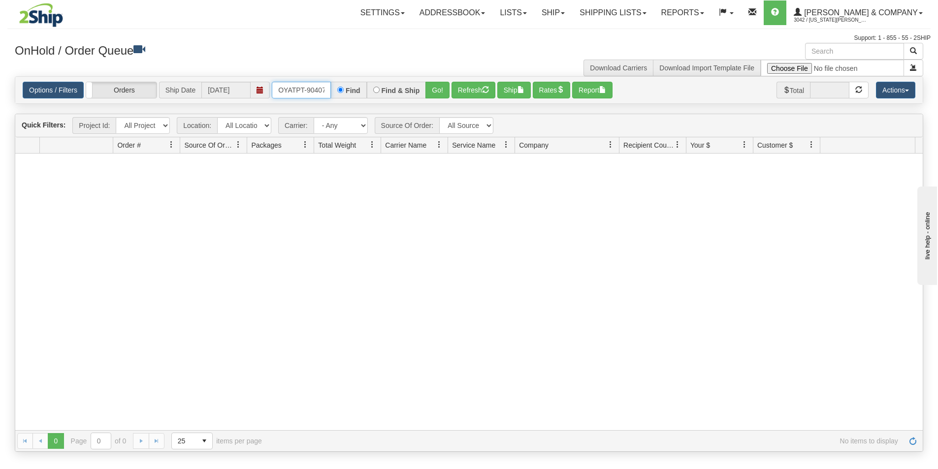
scroll to position [0, 5]
drag, startPoint x: 284, startPoint y: 92, endPoint x: 353, endPoint y: 100, distance: 69.9
click at [353, 100] on div "Options / Filters Group Shipments Orders Ship Date [DATE] OYATPT-904074 Find Fi…" at bounding box center [468, 90] width 907 height 27
type input "OYATPT-904079"
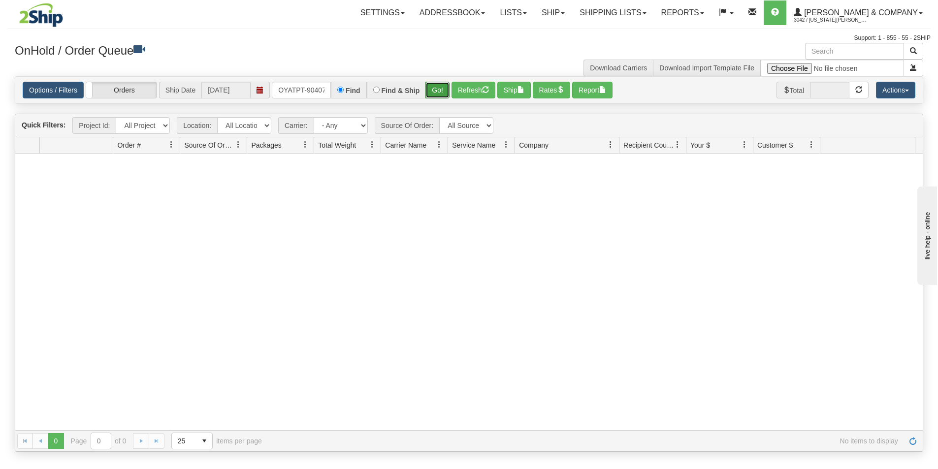
click at [434, 91] on button "Go!" at bounding box center [437, 90] width 24 height 17
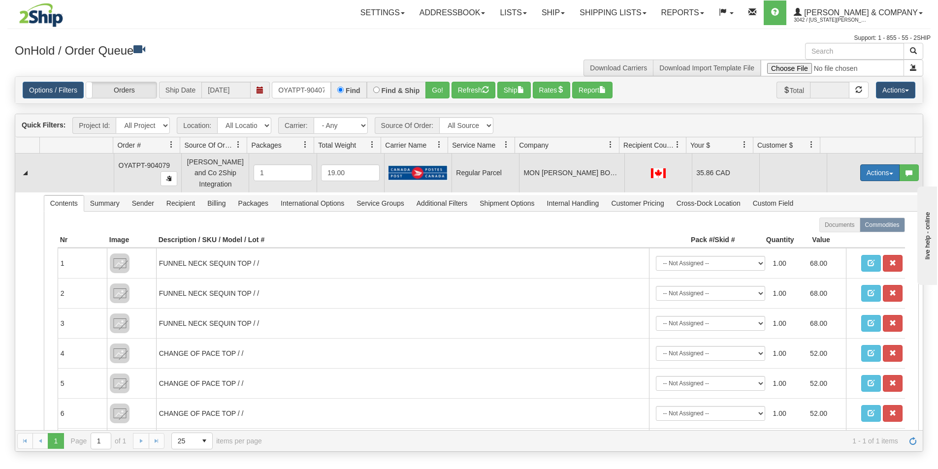
click at [873, 166] on button "Actions" at bounding box center [879, 172] width 39 height 17
click at [860, 213] on span "Rate All Services" at bounding box center [859, 217] width 59 height 8
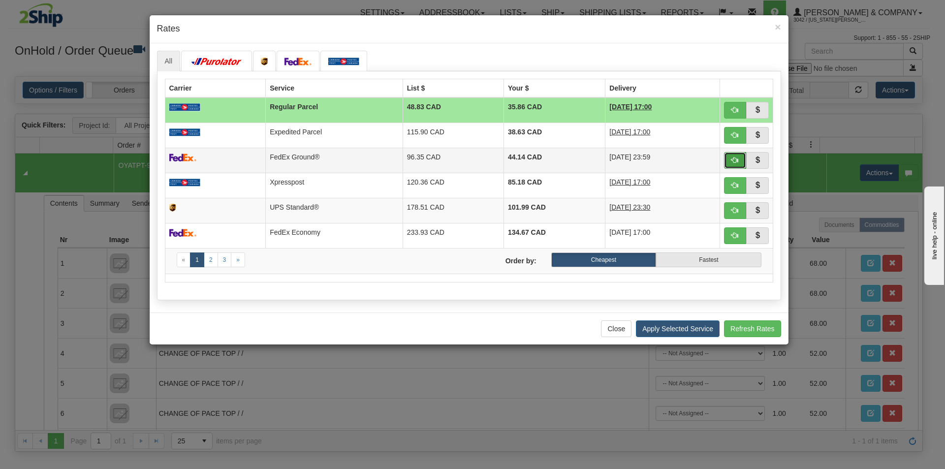
click at [736, 161] on span "button" at bounding box center [735, 160] width 7 height 7
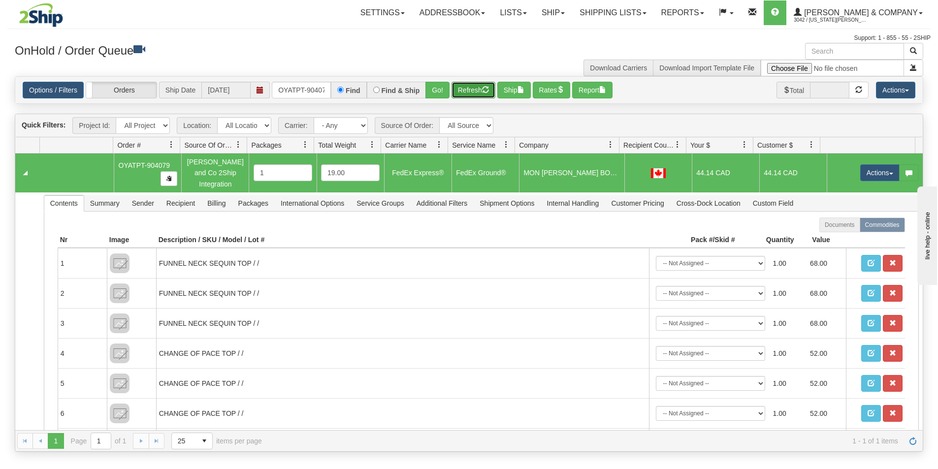
click at [477, 94] on button "Refresh" at bounding box center [473, 90] width 44 height 17
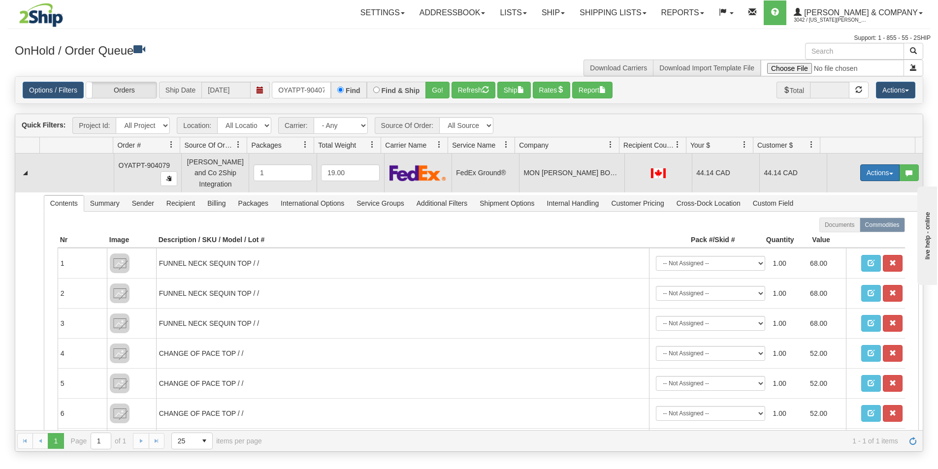
click at [880, 170] on button "Actions" at bounding box center [879, 172] width 39 height 17
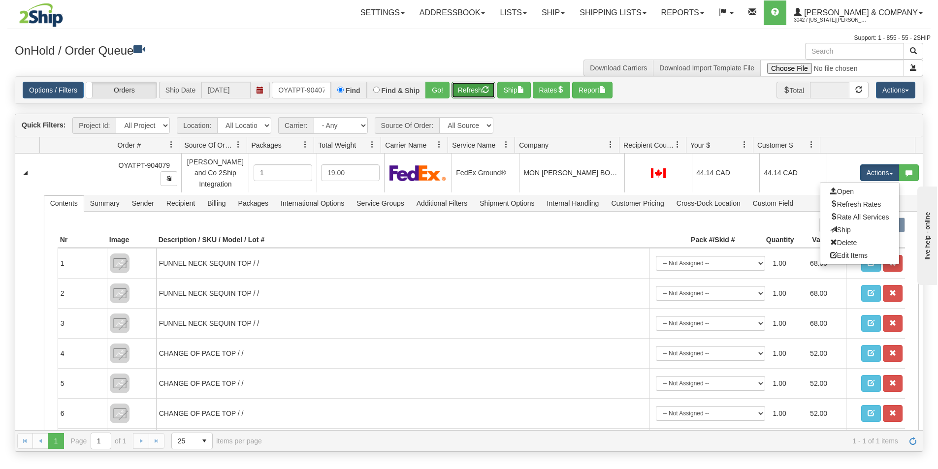
click at [481, 94] on button "Refresh" at bounding box center [473, 90] width 44 height 17
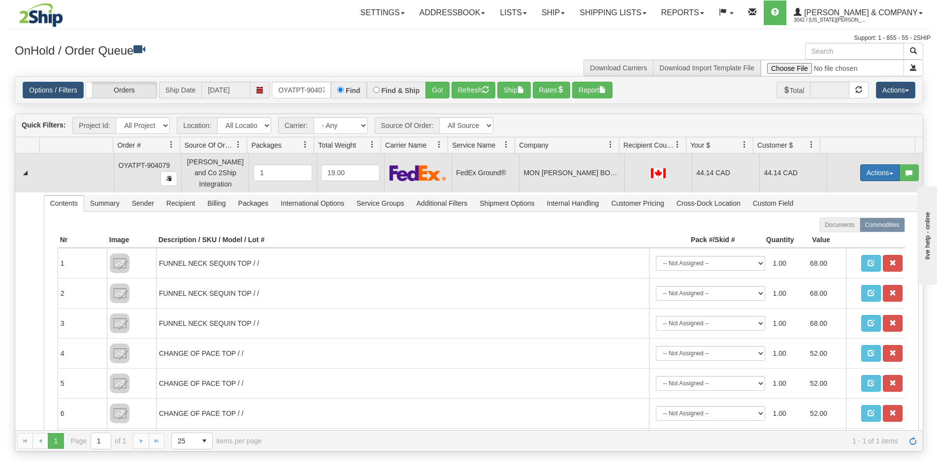
click at [865, 172] on button "Actions" at bounding box center [879, 172] width 39 height 17
click at [834, 226] on span "Ship" at bounding box center [840, 230] width 21 height 8
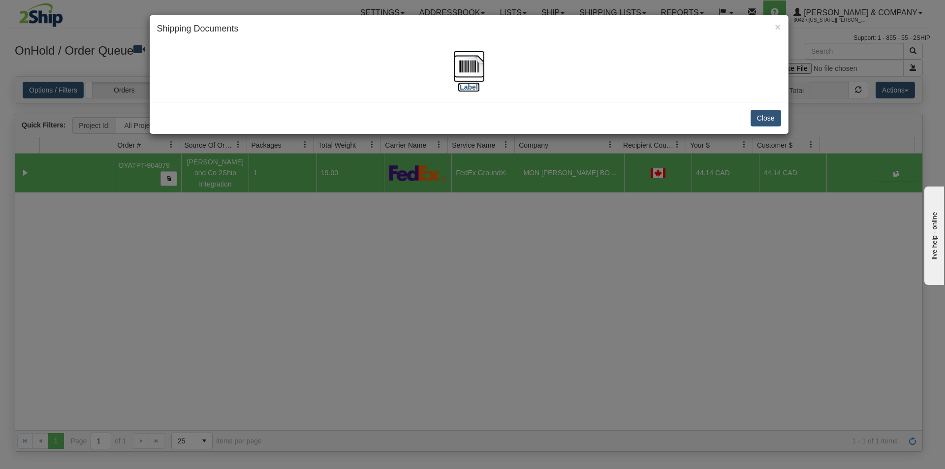
click at [465, 58] on img at bounding box center [469, 67] width 32 height 32
click at [483, 277] on div "× Shipping Documents [Label] Close" at bounding box center [472, 234] width 945 height 469
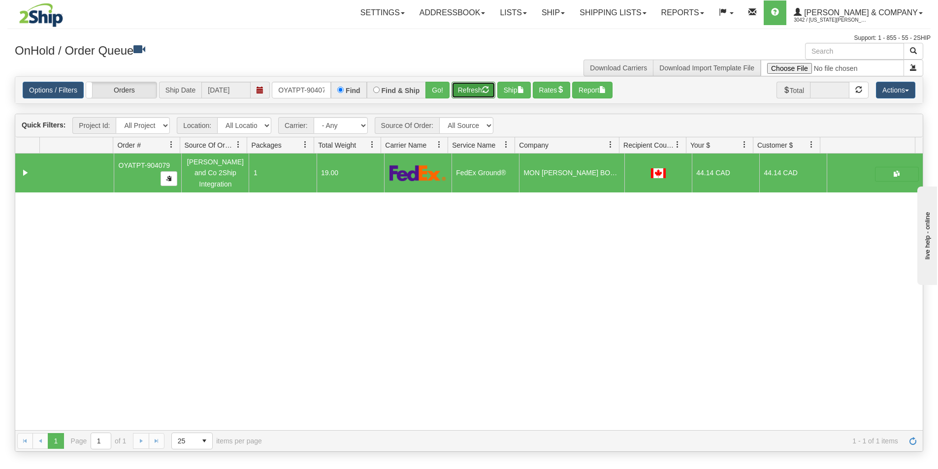
click at [462, 92] on button "Refresh" at bounding box center [473, 90] width 44 height 17
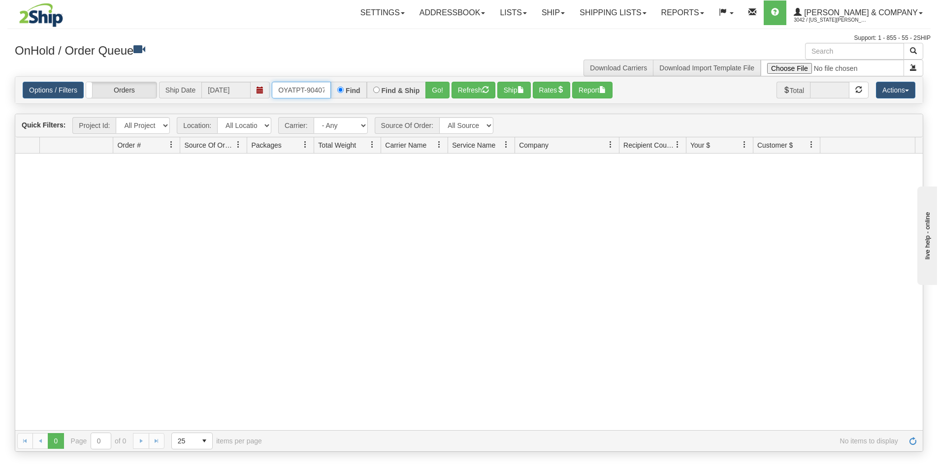
scroll to position [0, 5]
drag, startPoint x: 277, startPoint y: 88, endPoint x: 401, endPoint y: 96, distance: 123.8
click at [401, 96] on div "OYATPT-904079 Find Find & Ship Go!" at bounding box center [361, 90] width 178 height 17
click at [438, 93] on button "Go!" at bounding box center [437, 90] width 24 height 17
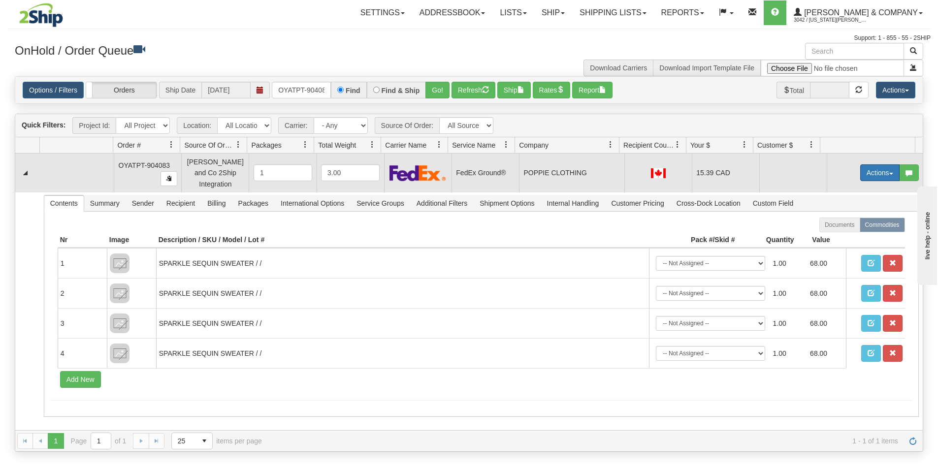
click at [871, 165] on button "Actions" at bounding box center [879, 172] width 39 height 17
click at [843, 224] on link "Ship" at bounding box center [859, 230] width 79 height 13
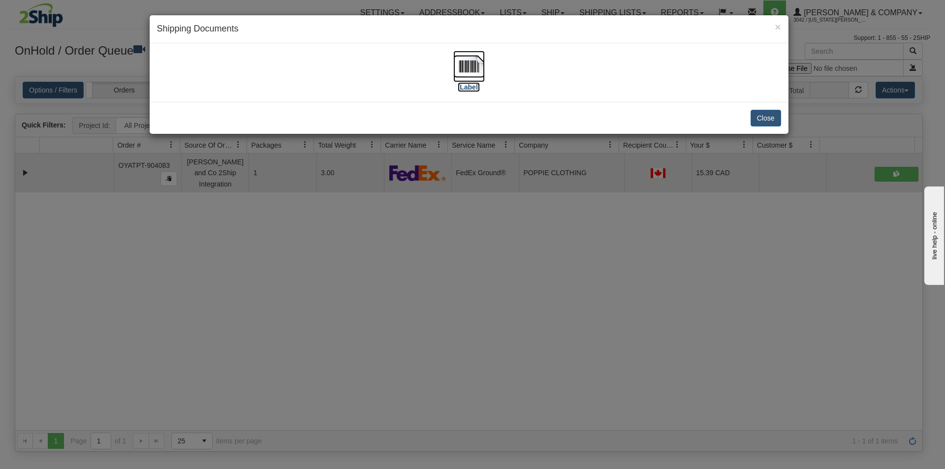
click at [482, 72] on img at bounding box center [469, 67] width 32 height 32
click at [450, 272] on div "× Shipping Documents [Label] Close" at bounding box center [472, 234] width 945 height 469
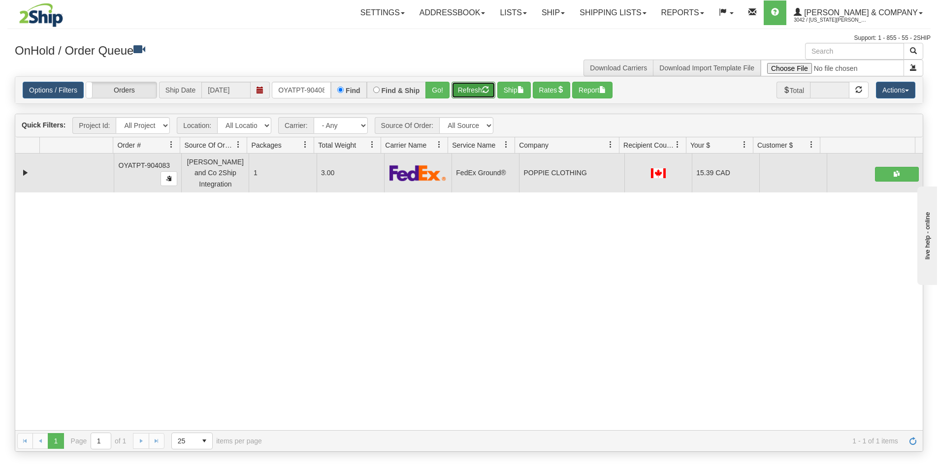
click at [470, 94] on button "Refresh" at bounding box center [473, 90] width 44 height 17
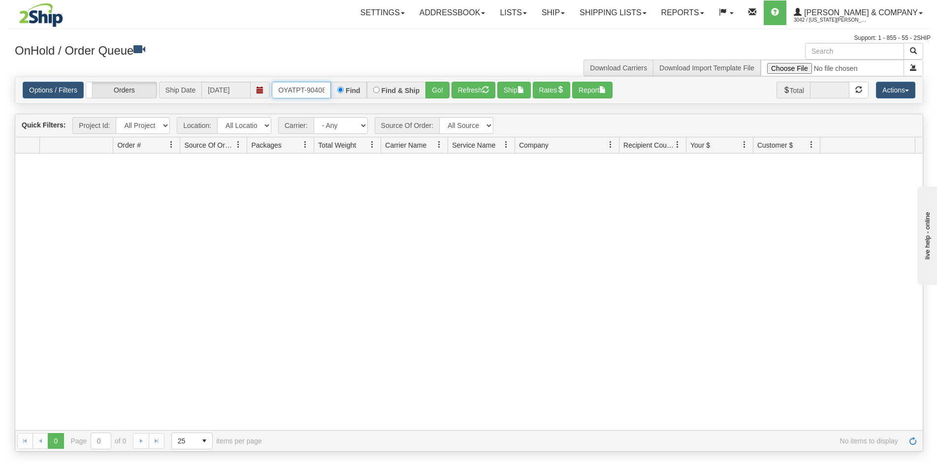
scroll to position [0, 5]
drag, startPoint x: 276, startPoint y: 91, endPoint x: 344, endPoint y: 97, distance: 67.8
click at [344, 97] on div "OYATPT-904083 Find Find & Ship Go!" at bounding box center [361, 90] width 178 height 17
click at [430, 89] on button "Go!" at bounding box center [437, 90] width 24 height 17
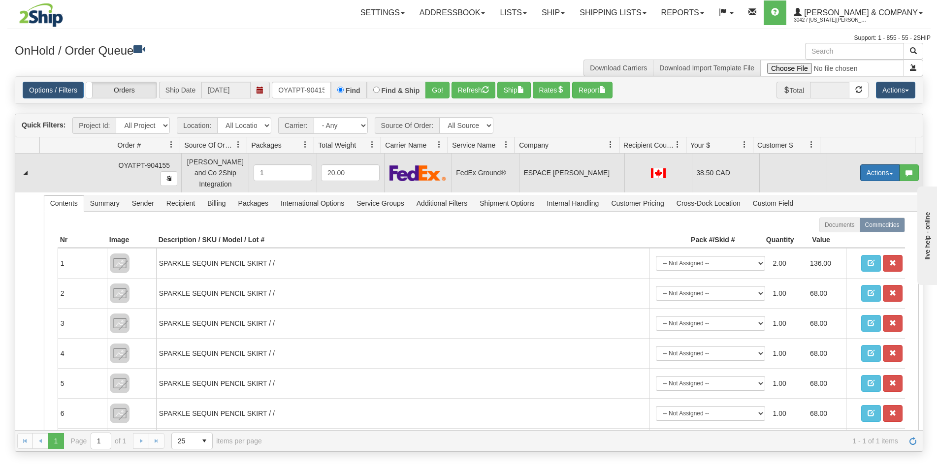
click at [867, 169] on button "Actions" at bounding box center [879, 172] width 39 height 17
click at [836, 226] on span "Ship" at bounding box center [840, 230] width 21 height 8
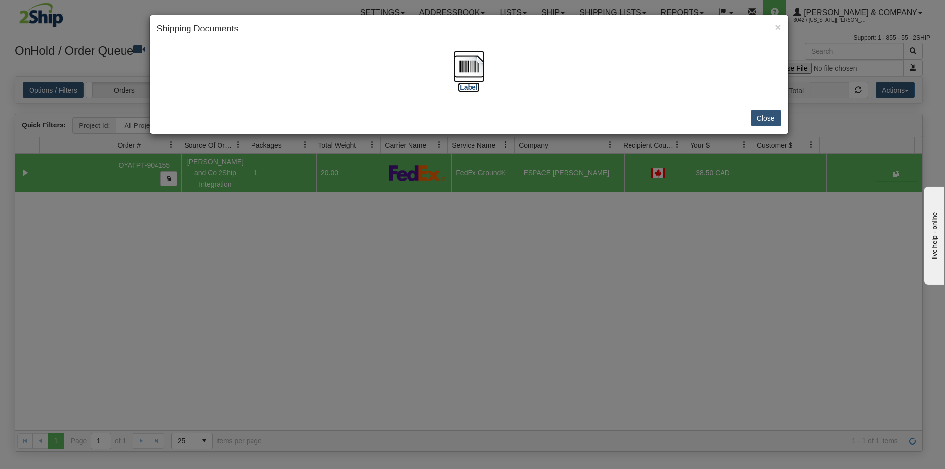
click at [472, 70] on img at bounding box center [469, 67] width 32 height 32
click at [506, 305] on div "× Shipping Documents [Label] Close" at bounding box center [472, 234] width 945 height 469
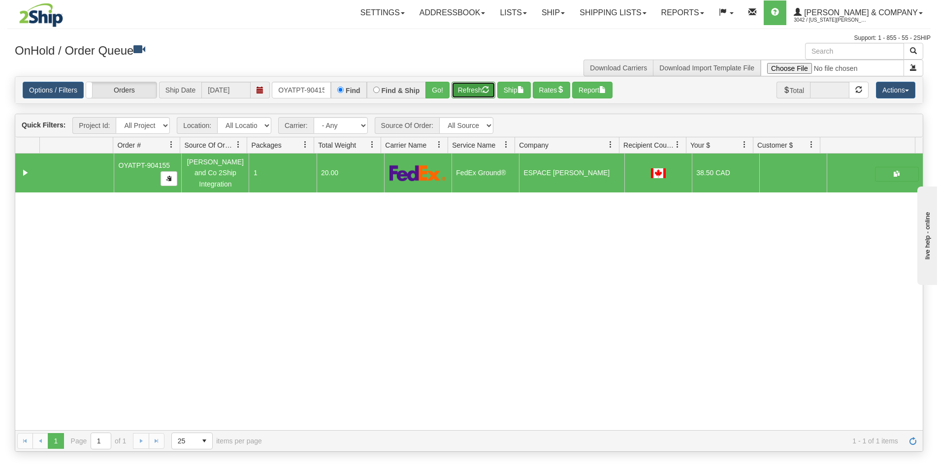
click at [469, 89] on button "Refresh" at bounding box center [473, 90] width 44 height 17
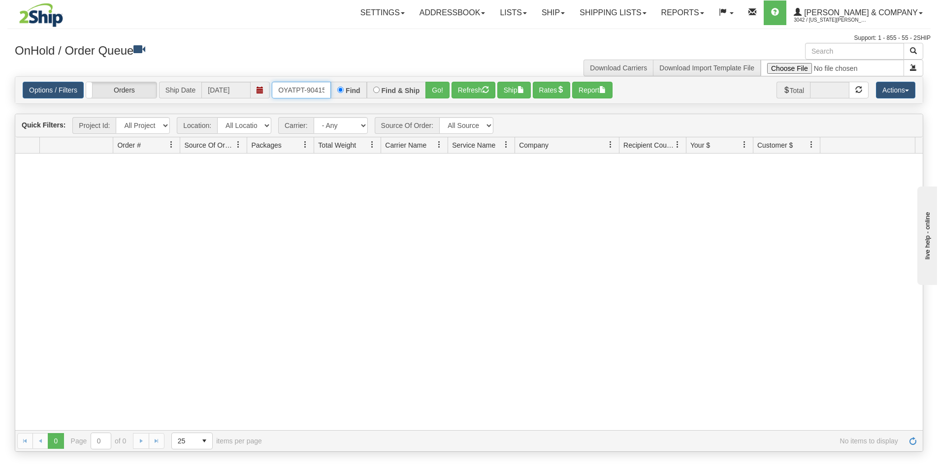
scroll to position [0, 5]
drag, startPoint x: 274, startPoint y: 90, endPoint x: 348, endPoint y: 100, distance: 75.0
click at [348, 100] on div "Options / Filters Group Shipments Orders Ship Date [DATE] OYATPT-904155 Find Fi…" at bounding box center [468, 90] width 907 height 27
click at [432, 93] on button "Go!" at bounding box center [437, 90] width 24 height 17
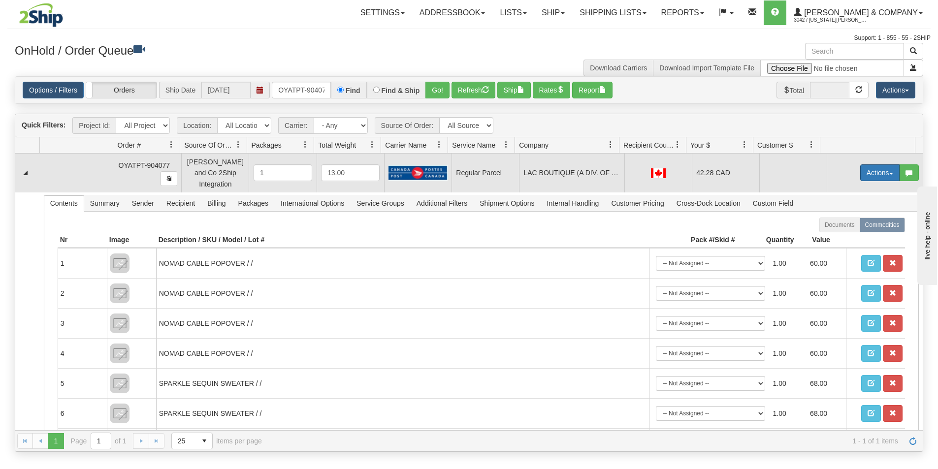
click at [880, 167] on button "Actions" at bounding box center [879, 172] width 39 height 17
click at [846, 213] on span "Rate All Services" at bounding box center [859, 217] width 59 height 8
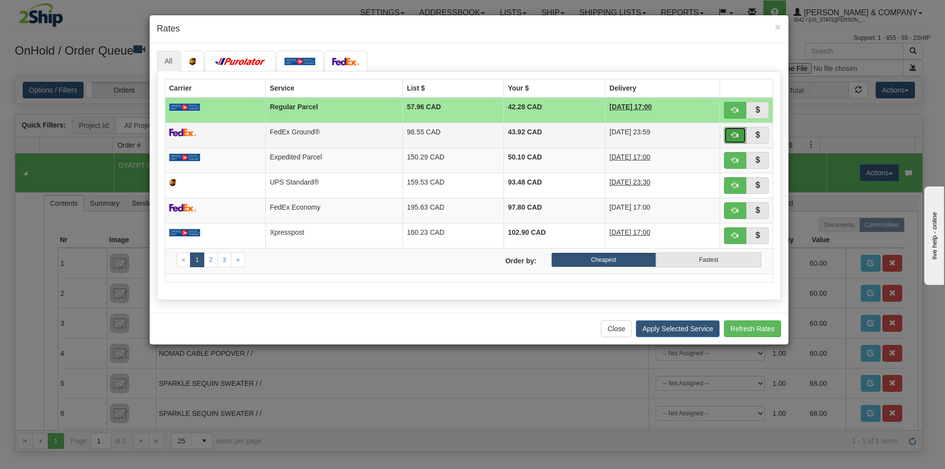
click at [735, 133] on span "button" at bounding box center [735, 134] width 7 height 7
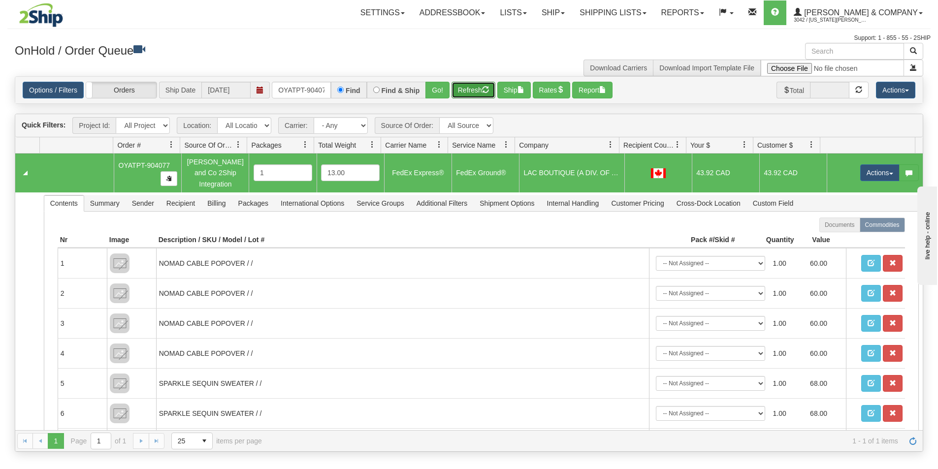
click at [470, 96] on button "Refresh" at bounding box center [473, 90] width 44 height 17
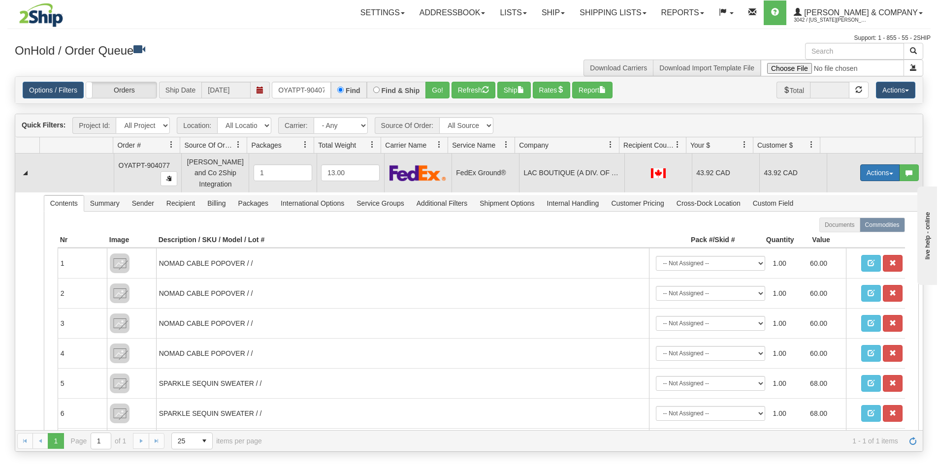
click at [867, 169] on button "Actions" at bounding box center [879, 172] width 39 height 17
click at [834, 226] on span "Ship" at bounding box center [840, 230] width 21 height 8
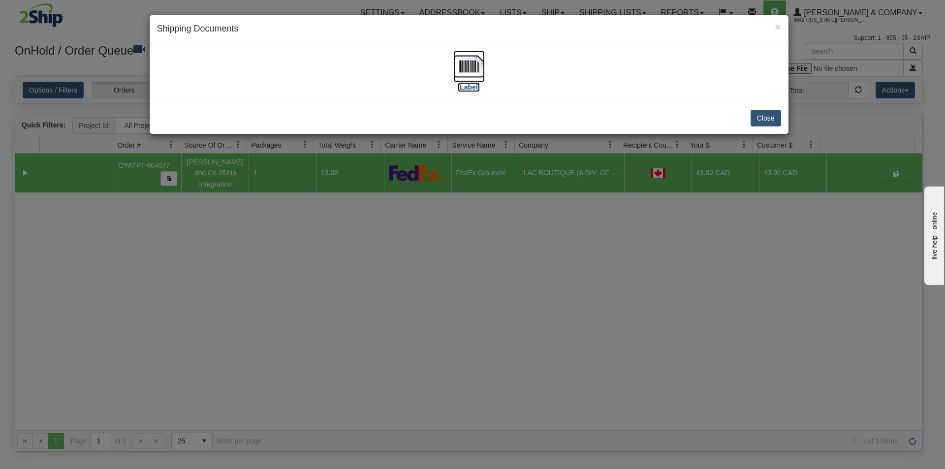
click at [481, 67] on img at bounding box center [469, 67] width 32 height 32
click at [502, 306] on div "× Shipping Documents [Label] Close" at bounding box center [472, 234] width 945 height 469
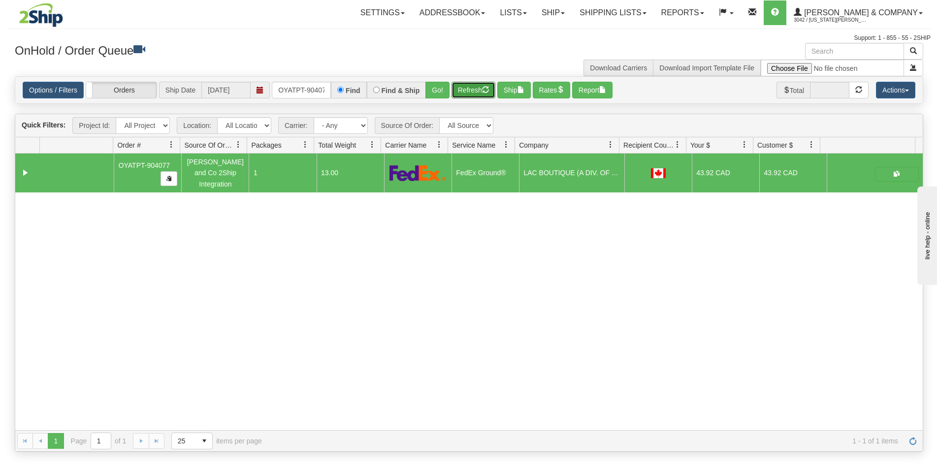
click at [466, 91] on button "Refresh" at bounding box center [473, 90] width 44 height 17
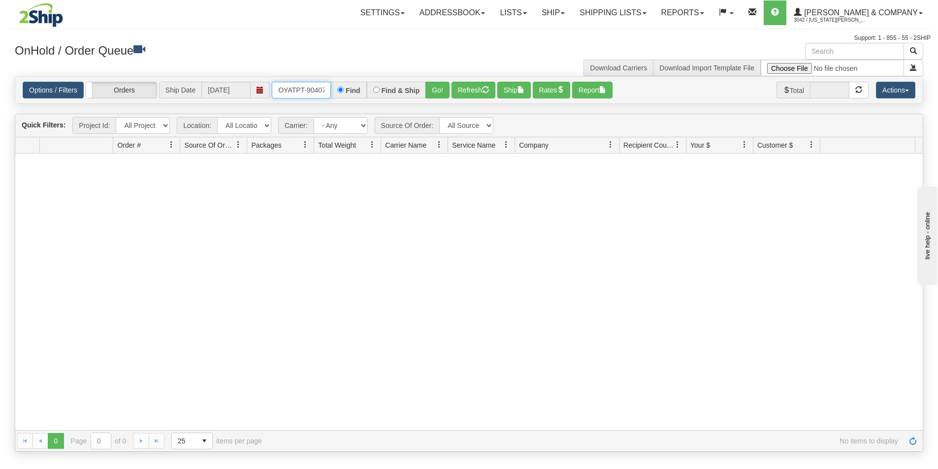
scroll to position [0, 5]
drag, startPoint x: 278, startPoint y: 91, endPoint x: 343, endPoint y: 95, distance: 65.1
click at [343, 95] on div "OYATPT-904077 Find Find & Ship Go!" at bounding box center [361, 90] width 178 height 17
click at [435, 95] on button "Go!" at bounding box center [437, 90] width 24 height 17
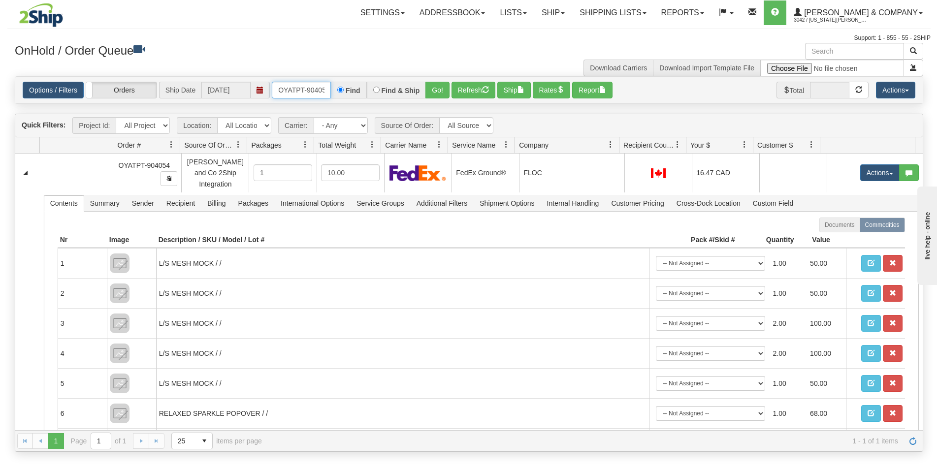
scroll to position [0, 5]
drag, startPoint x: 276, startPoint y: 91, endPoint x: 359, endPoint y: 102, distance: 83.9
click at [359, 102] on div "Options / Filters Group Shipments Orders Ship Date [DATE] OYATPT-904054 Find Fi…" at bounding box center [468, 90] width 907 height 27
type input "OYATPT-904054"
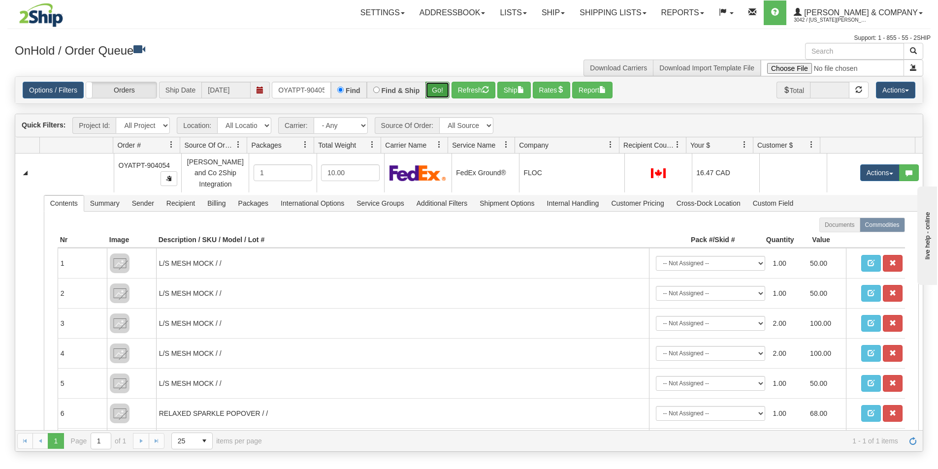
click at [433, 93] on button "Go!" at bounding box center [437, 90] width 24 height 17
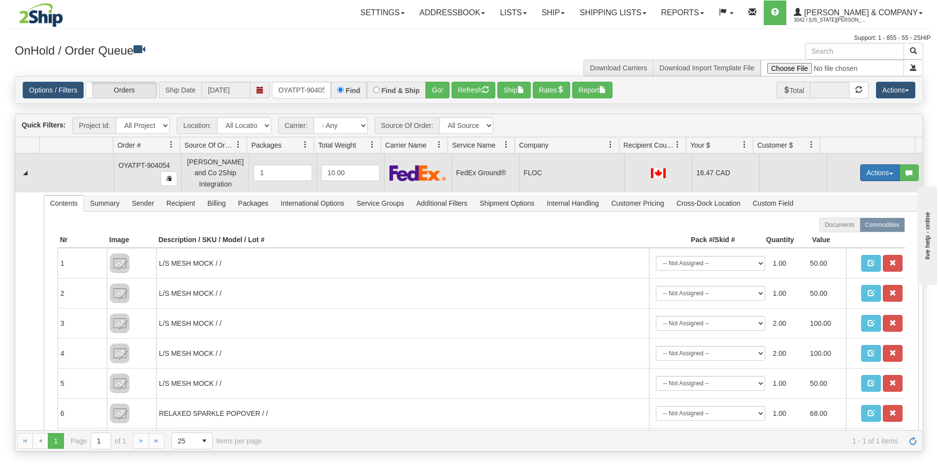
click at [868, 169] on button "Actions" at bounding box center [879, 172] width 39 height 17
click at [834, 226] on span "Ship" at bounding box center [840, 230] width 21 height 8
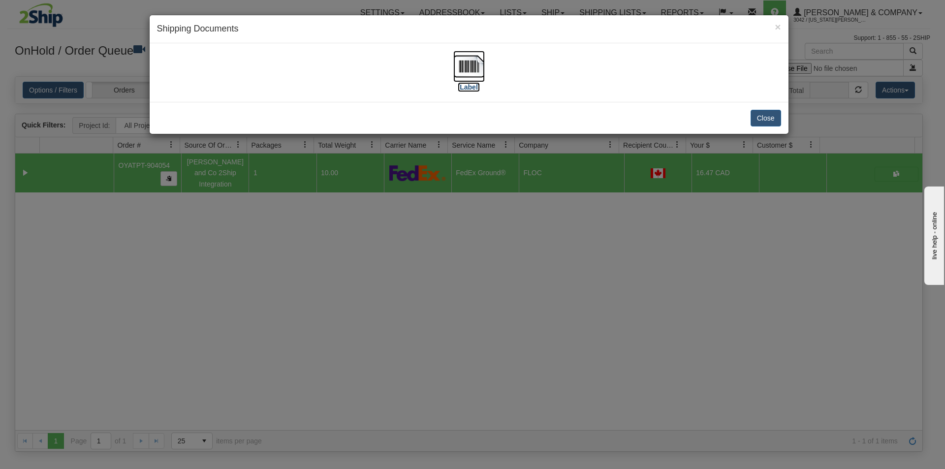
click at [462, 68] on img at bounding box center [469, 67] width 32 height 32
click at [570, 283] on div "× Shipping Documents [Label] Close" at bounding box center [472, 234] width 945 height 469
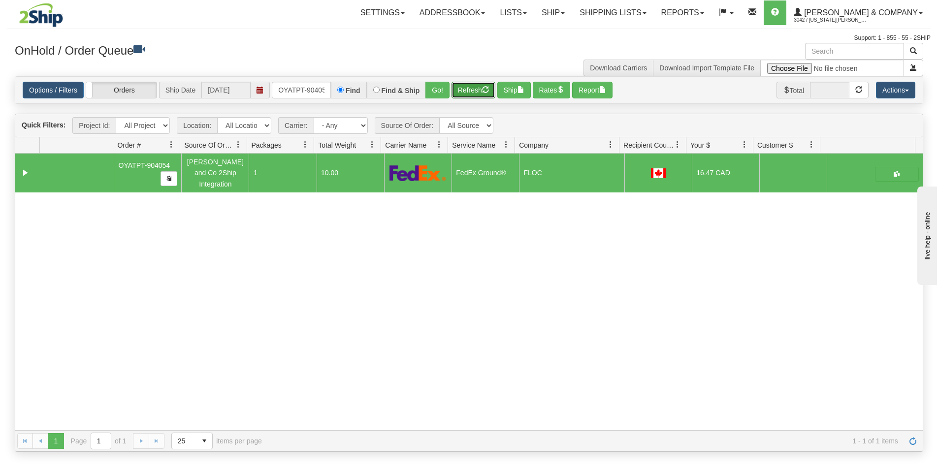
click at [479, 90] on button "Refresh" at bounding box center [473, 90] width 44 height 17
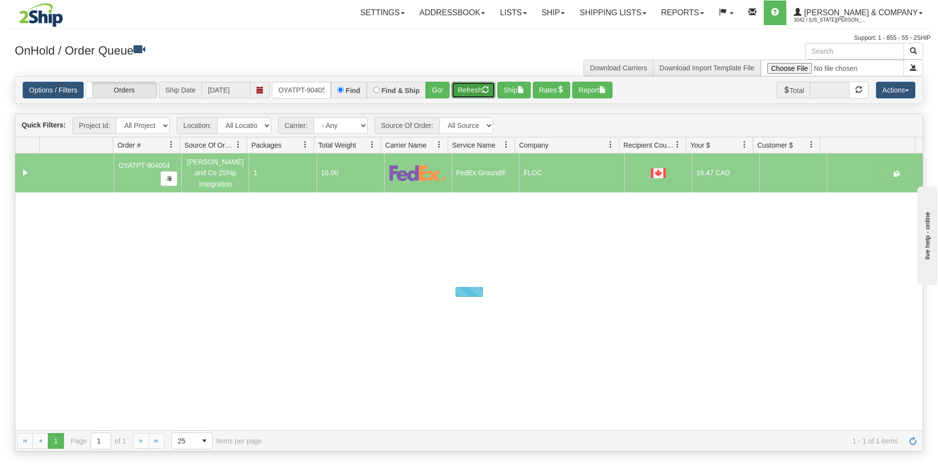
click at [479, 90] on button "Refresh" at bounding box center [473, 90] width 44 height 17
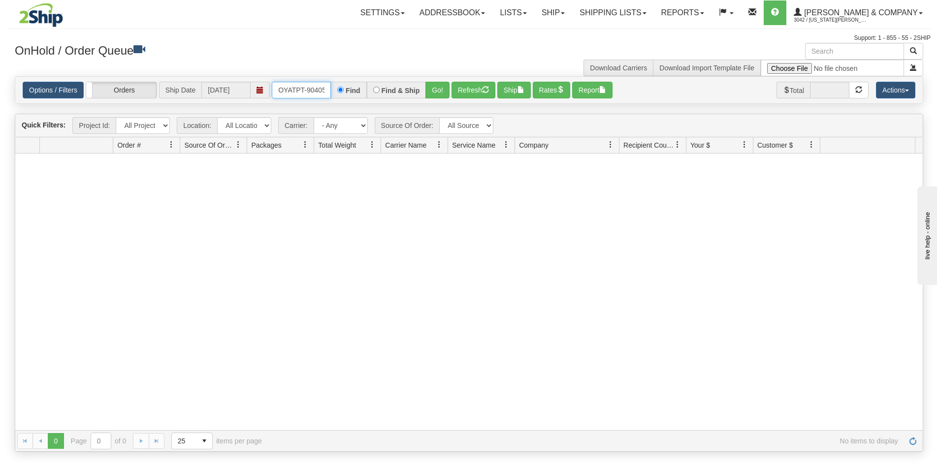
scroll to position [0, 5]
drag, startPoint x: 273, startPoint y: 89, endPoint x: 353, endPoint y: 96, distance: 80.5
click at [353, 96] on div "OYATPT-904054 Find Find & Ship Go!" at bounding box center [361, 90] width 178 height 17
click at [430, 89] on button "Go!" at bounding box center [437, 90] width 24 height 17
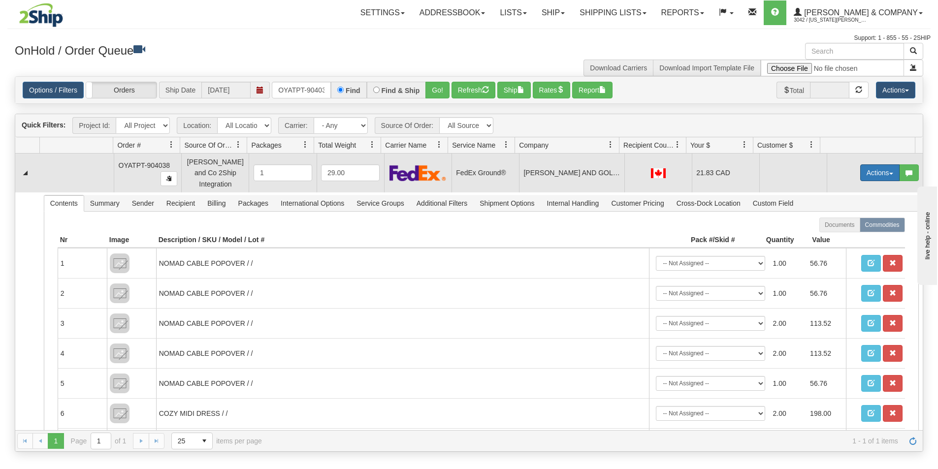
click at [871, 168] on button "Actions" at bounding box center [879, 172] width 39 height 17
click at [839, 226] on span "Ship" at bounding box center [840, 230] width 21 height 8
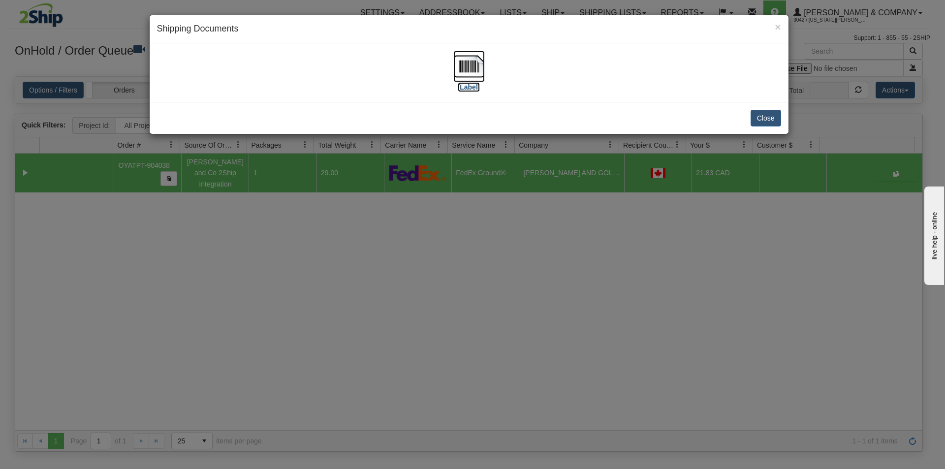
click at [464, 56] on img at bounding box center [469, 67] width 32 height 32
click at [496, 322] on div "× Shipping Documents [Label] Close" at bounding box center [472, 234] width 945 height 469
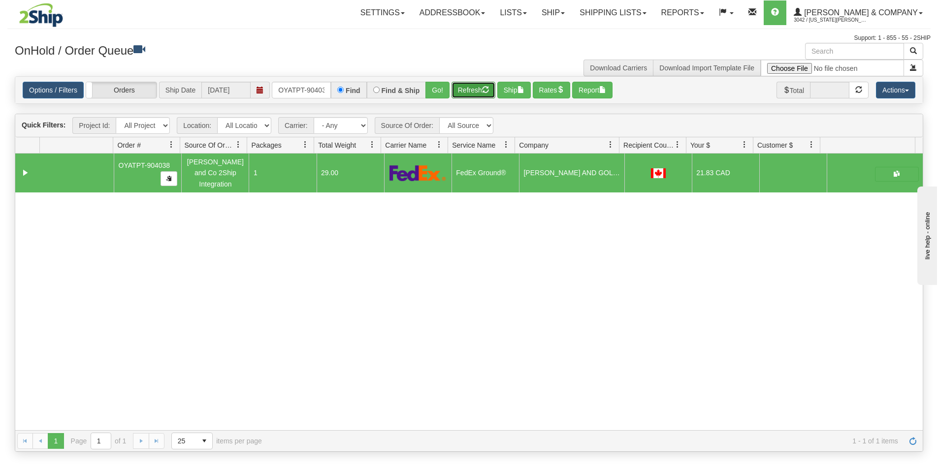
click at [468, 88] on button "Refresh" at bounding box center [473, 90] width 44 height 17
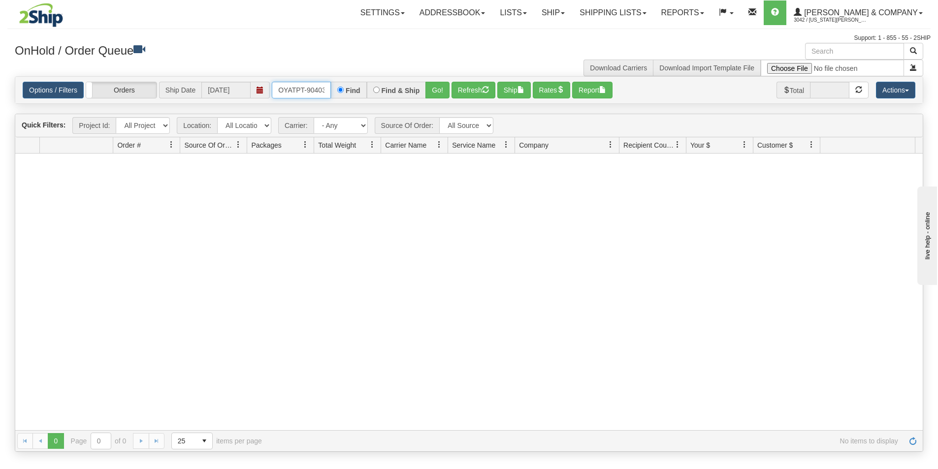
scroll to position [0, 5]
drag, startPoint x: 276, startPoint y: 88, endPoint x: 332, endPoint y: 101, distance: 57.7
click at [332, 101] on div "Options / Filters Group Shipments Orders Ship Date 10/03/2025 OYATPT-904038 Fin…" at bounding box center [468, 90] width 907 height 27
click at [438, 87] on button "Go!" at bounding box center [437, 90] width 24 height 17
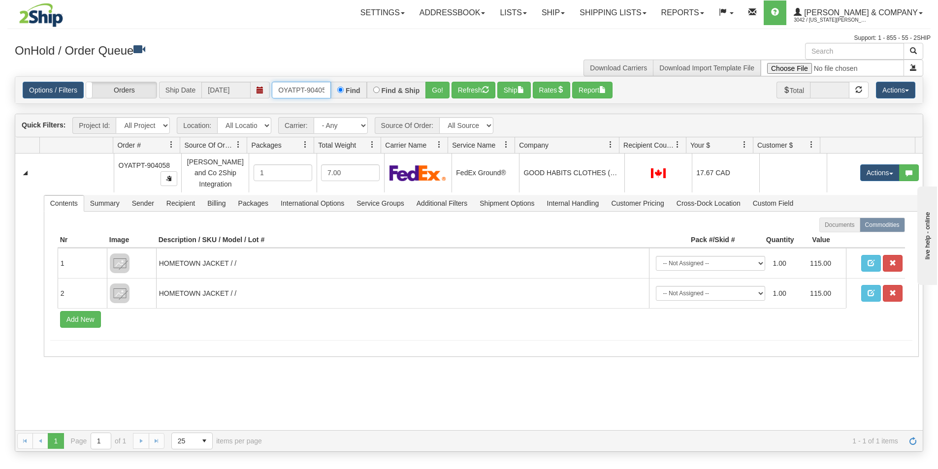
scroll to position [0, 5]
drag, startPoint x: 275, startPoint y: 90, endPoint x: 344, endPoint y: 91, distance: 68.4
click at [344, 91] on div "OYATPT-904058 Find Find & Ship Go!" at bounding box center [361, 90] width 178 height 17
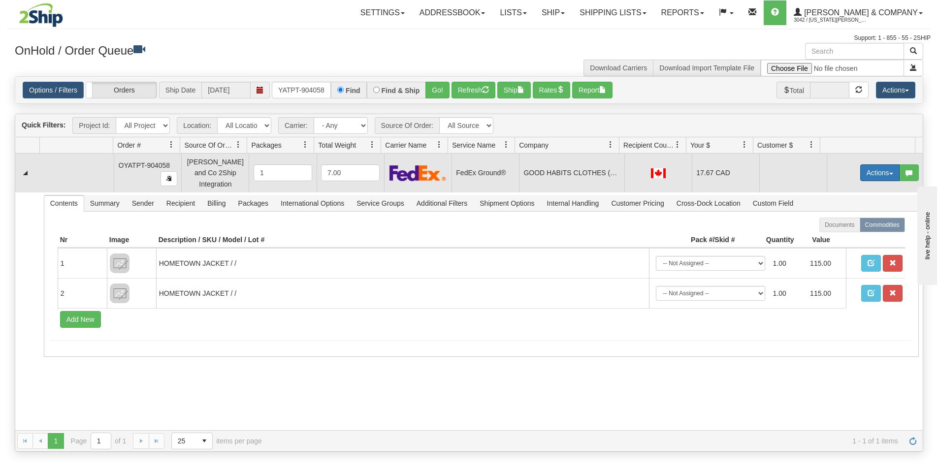
click at [864, 166] on button "Actions" at bounding box center [879, 172] width 39 height 17
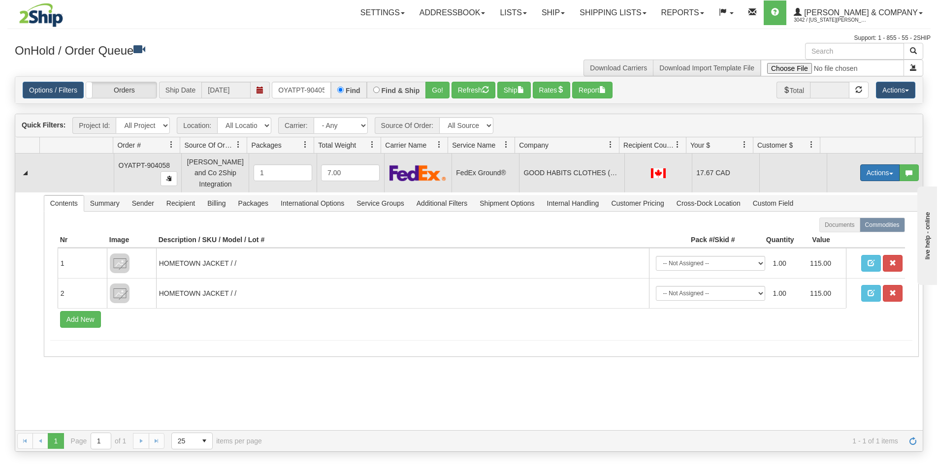
click at [864, 166] on button "Actions" at bounding box center [879, 172] width 39 height 17
click at [834, 226] on span "Ship" at bounding box center [840, 230] width 21 height 8
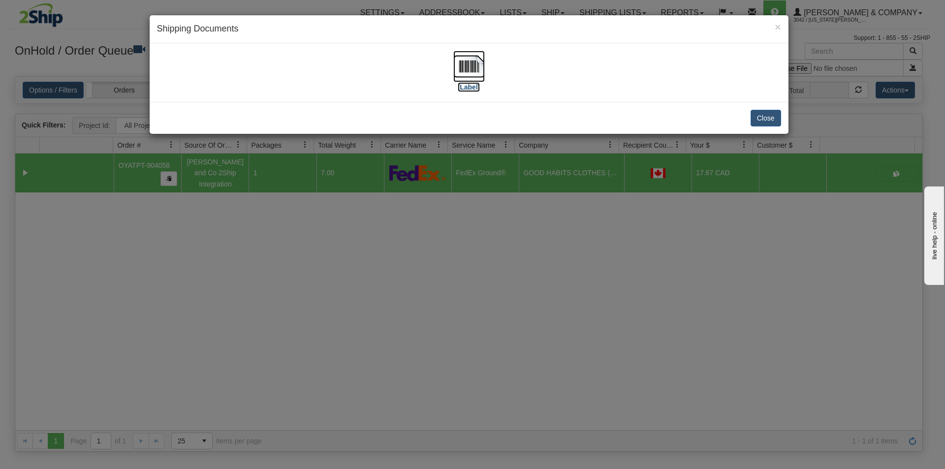
click at [483, 64] on img at bounding box center [469, 67] width 32 height 32
click at [292, 294] on div "× Shipping Documents [Label] Close" at bounding box center [472, 234] width 945 height 469
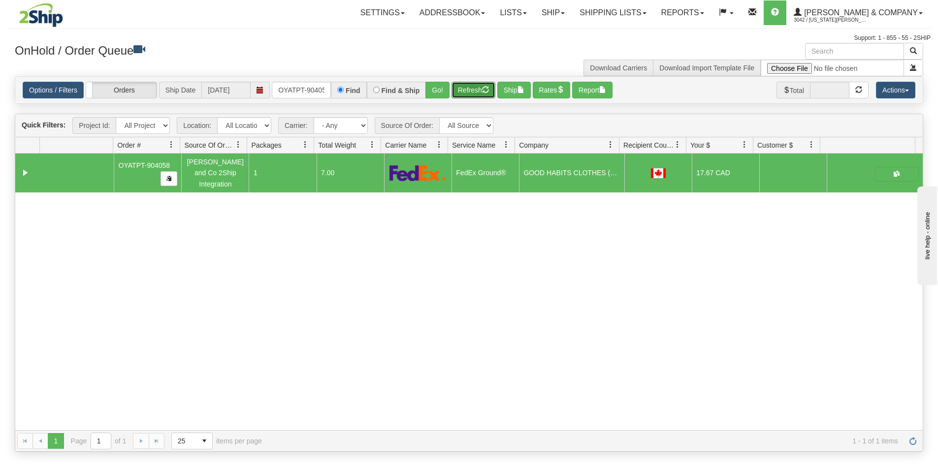
click at [469, 91] on button "Refresh" at bounding box center [473, 90] width 44 height 17
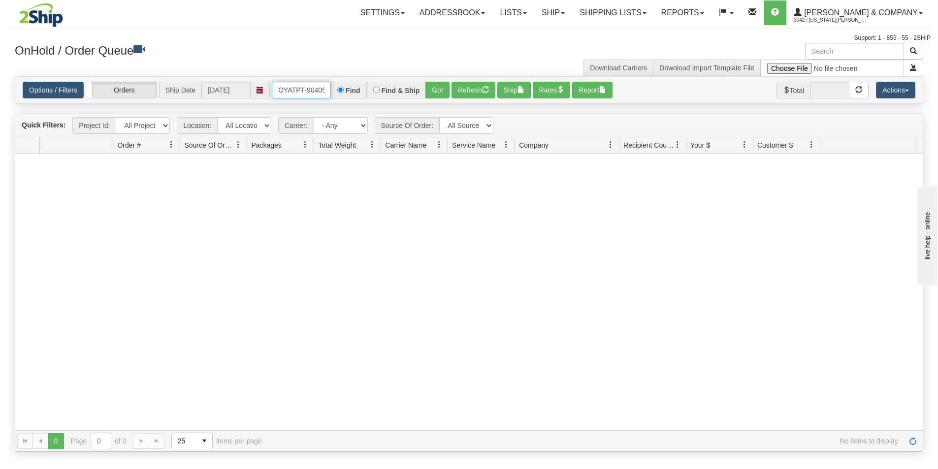
scroll to position [0, 5]
drag, startPoint x: 276, startPoint y: 90, endPoint x: 383, endPoint y: 100, distance: 106.8
click at [383, 100] on div "Options / Filters Group Shipments Orders Ship Date 10/03/2025 OYATPT-904058 Fin…" at bounding box center [468, 90] width 907 height 27
type input "OYATPT-904044"
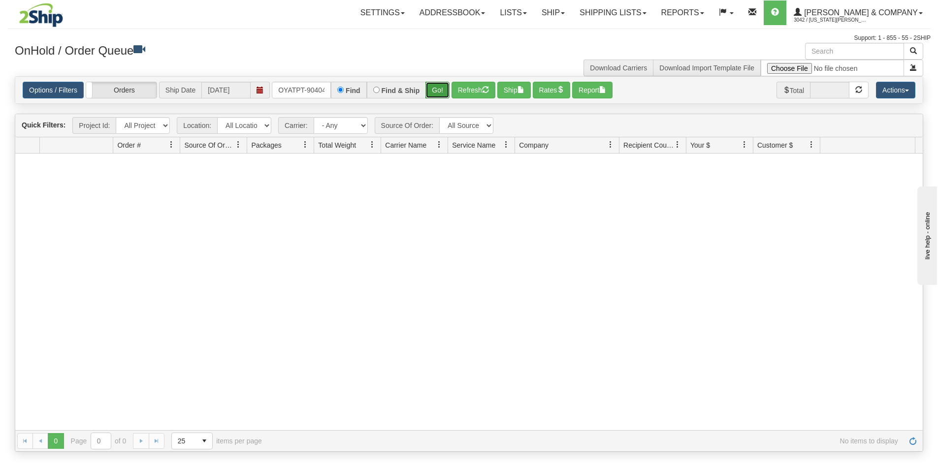
click at [441, 89] on button "Go!" at bounding box center [437, 90] width 24 height 17
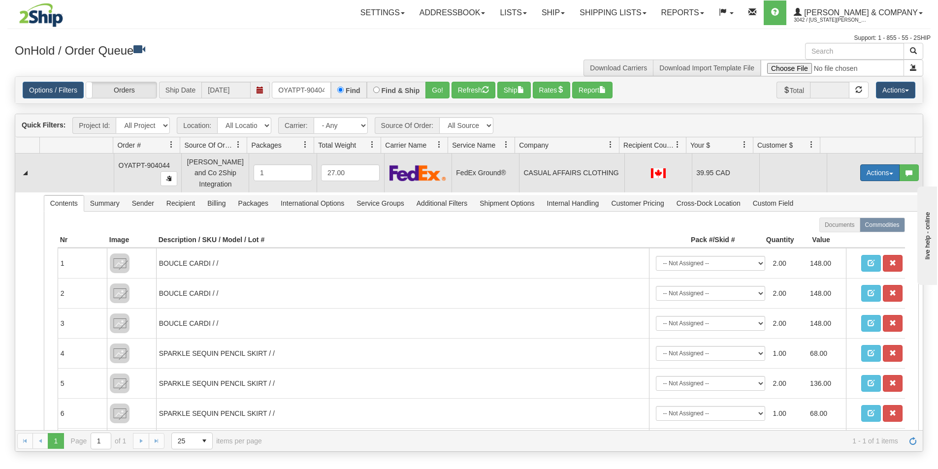
click at [865, 167] on button "Actions" at bounding box center [879, 172] width 39 height 17
click at [843, 227] on link "Ship" at bounding box center [859, 230] width 79 height 13
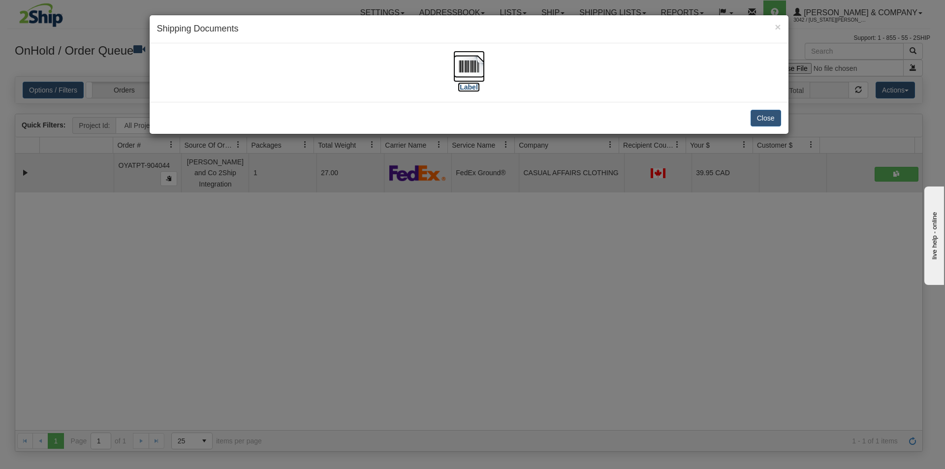
click at [479, 68] on img at bounding box center [469, 67] width 32 height 32
click at [473, 300] on div "× Shipping Documents [Label] Close" at bounding box center [472, 234] width 945 height 469
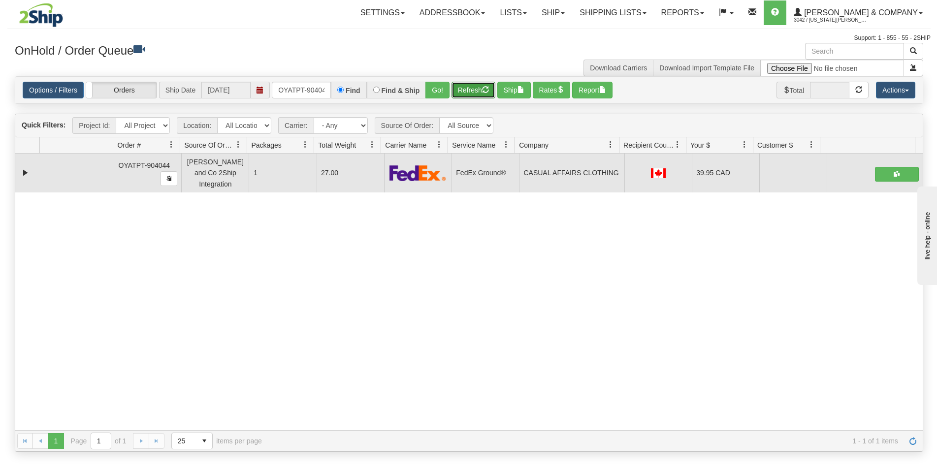
click at [474, 88] on button "Refresh" at bounding box center [473, 90] width 44 height 17
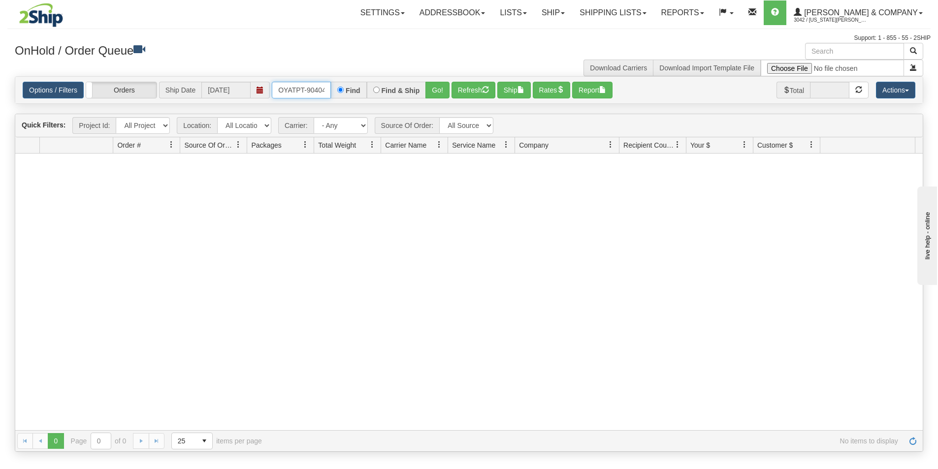
scroll to position [0, 5]
drag, startPoint x: 277, startPoint y: 92, endPoint x: 376, endPoint y: 92, distance: 99.0
click at [376, 92] on div "OYATPT-904044 Find Find & Ship Go!" at bounding box center [361, 90] width 178 height 17
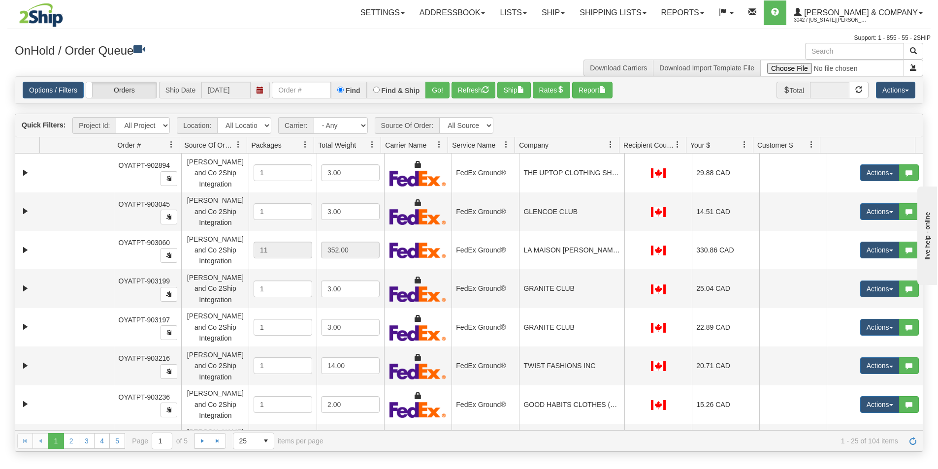
drag, startPoint x: 313, startPoint y: 81, endPoint x: 312, endPoint y: 87, distance: 6.0
click at [313, 82] on div "Options / Filters Group Shipments Orders Ship Date 10/03/2025 Find Find & Ship …" at bounding box center [468, 90] width 907 height 27
click at [312, 87] on input "text" at bounding box center [301, 90] width 59 height 17
click at [432, 92] on button "Go!" at bounding box center [437, 90] width 24 height 17
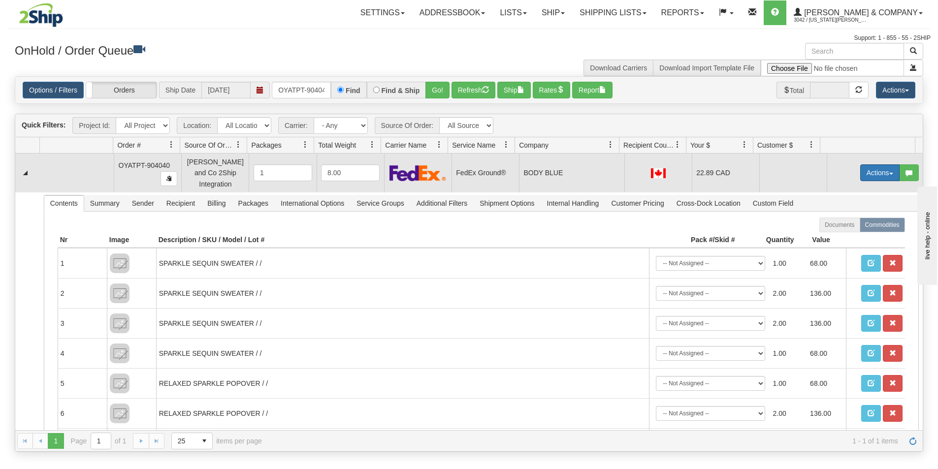
click at [874, 166] on button "Actions" at bounding box center [879, 172] width 39 height 17
click at [841, 228] on link "Ship" at bounding box center [859, 230] width 79 height 13
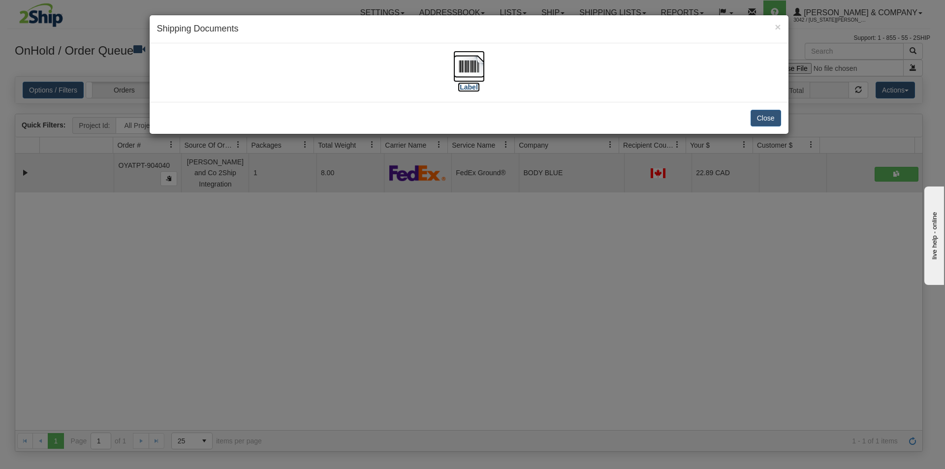
click at [464, 55] on img at bounding box center [469, 67] width 32 height 32
click at [561, 295] on div "× Shipping Documents [Label] Close" at bounding box center [472, 234] width 945 height 469
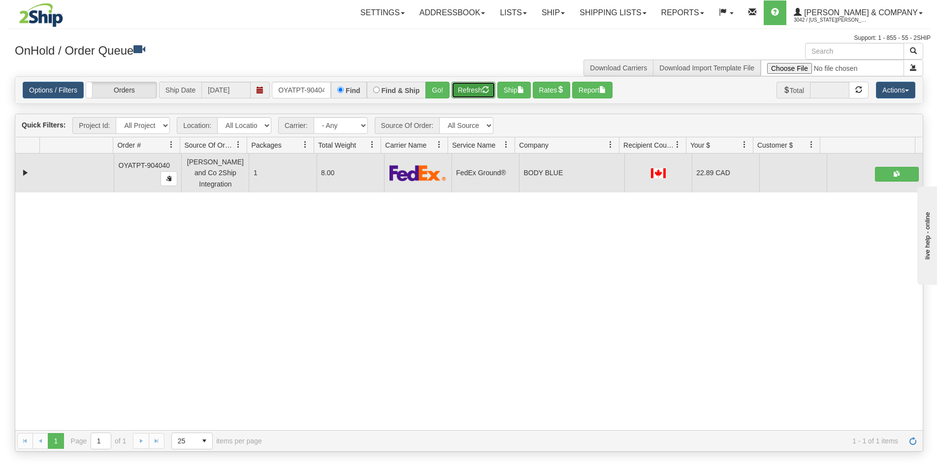
click at [465, 95] on button "Refresh" at bounding box center [473, 90] width 44 height 17
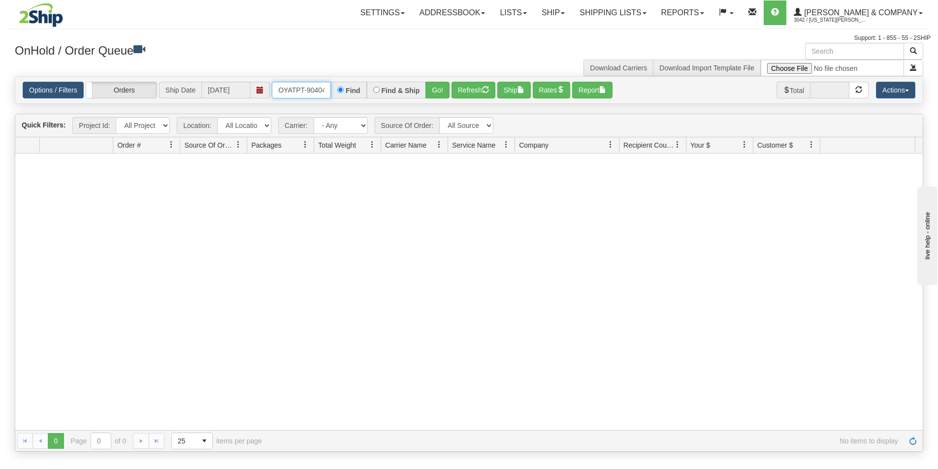
scroll to position [0, 5]
drag, startPoint x: 277, startPoint y: 92, endPoint x: 345, endPoint y: 100, distance: 67.9
click at [345, 100] on div "Options / Filters Group Shipments Orders Ship Date 10/03/2025 OYATPT-904040 Fin…" at bounding box center [468, 90] width 907 height 27
type input "OYATPT-904064"
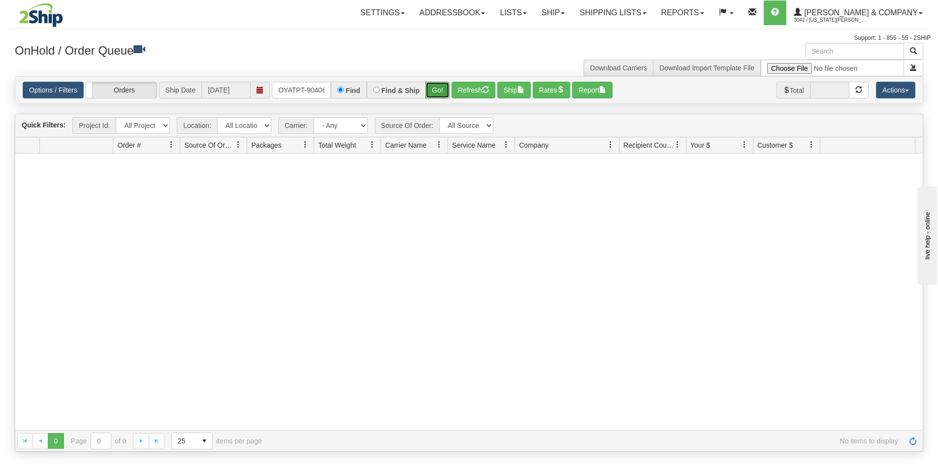
click at [433, 87] on button "Go!" at bounding box center [437, 90] width 24 height 17
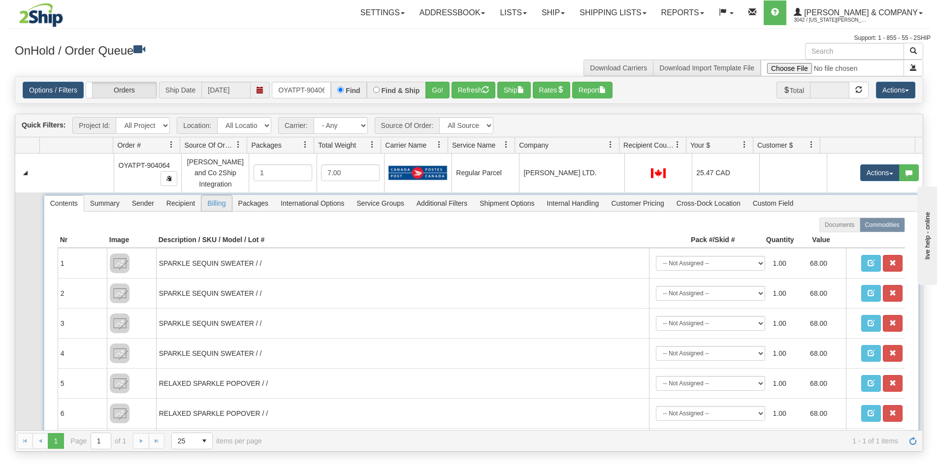
click at [217, 197] on span "Billing" at bounding box center [216, 203] width 30 height 16
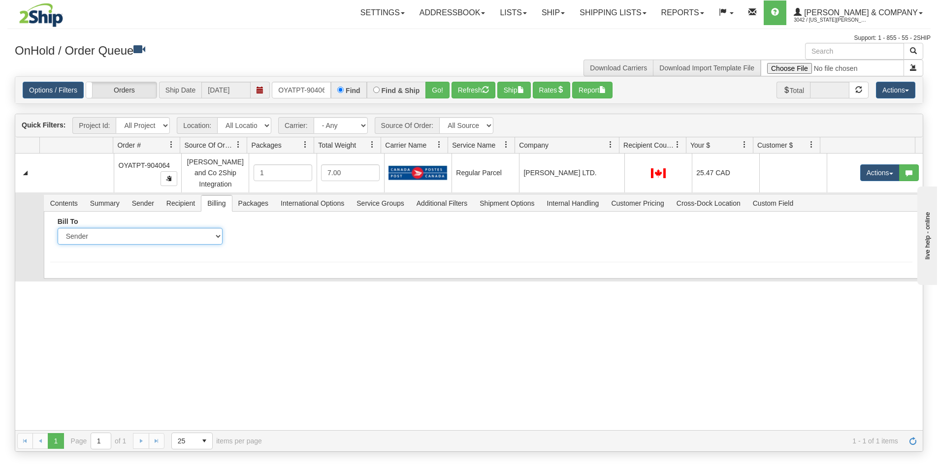
click at [203, 228] on select "Sender Recipient Third Party Collect" at bounding box center [140, 236] width 165 height 17
select select "2"
click at [58, 228] on select "Sender Recipient Third Party Collect" at bounding box center [140, 236] width 165 height 17
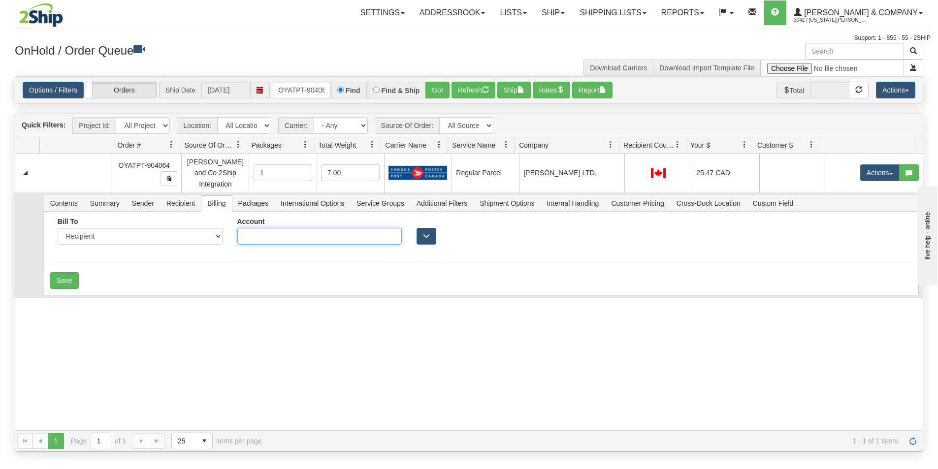
click at [279, 228] on input "Account" at bounding box center [319, 236] width 165 height 17
type input "X89B40"
click at [74, 274] on button "Save" at bounding box center [64, 280] width 29 height 17
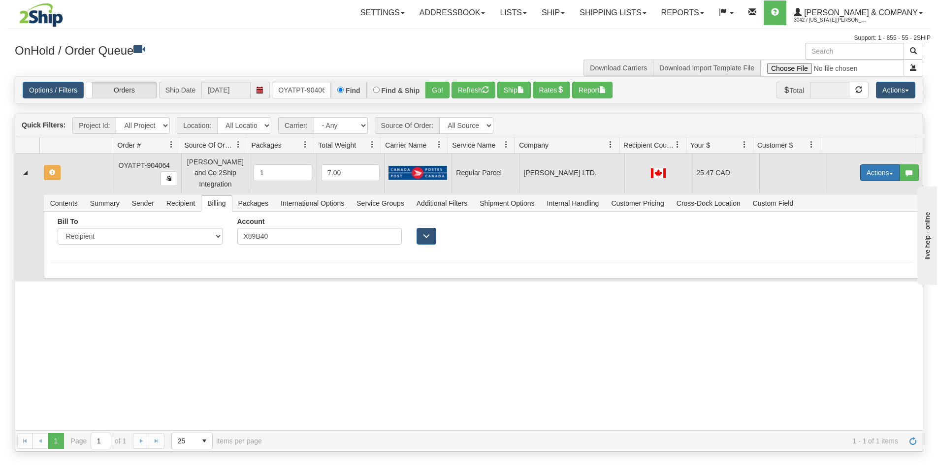
click at [870, 168] on button "Actions" at bounding box center [879, 172] width 39 height 17
click at [843, 213] on span "Rate All Services" at bounding box center [859, 217] width 59 height 8
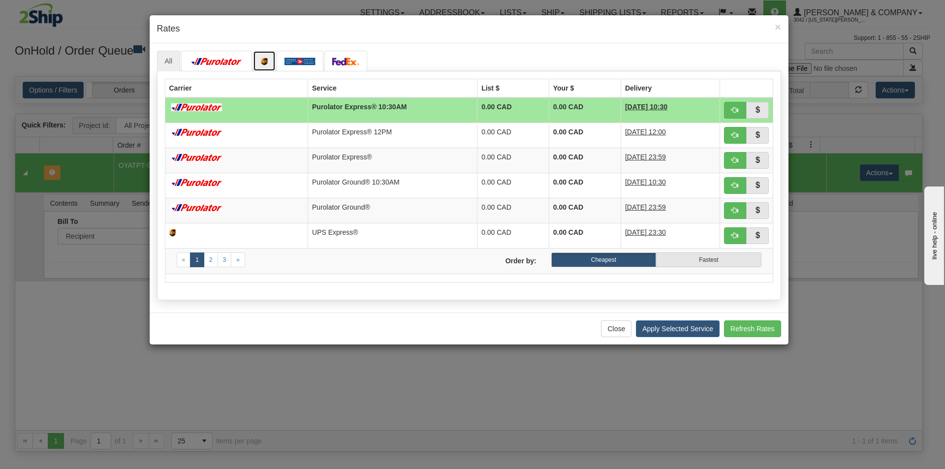
click at [262, 66] on link at bounding box center [264, 61] width 23 height 21
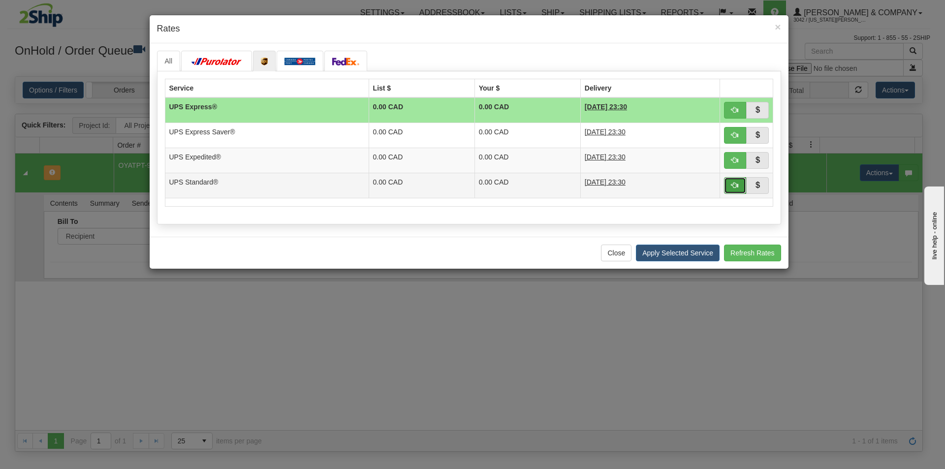
click at [736, 186] on span "button" at bounding box center [735, 185] width 7 height 7
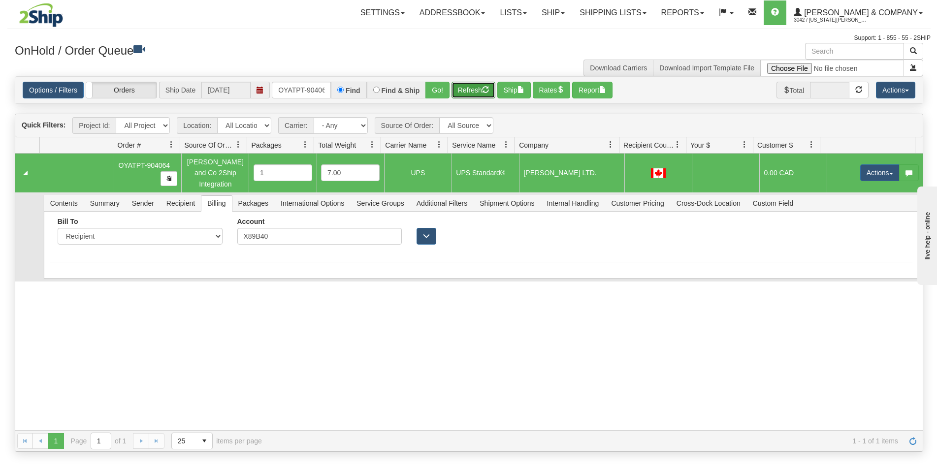
click at [479, 92] on button "Refresh" at bounding box center [473, 90] width 44 height 17
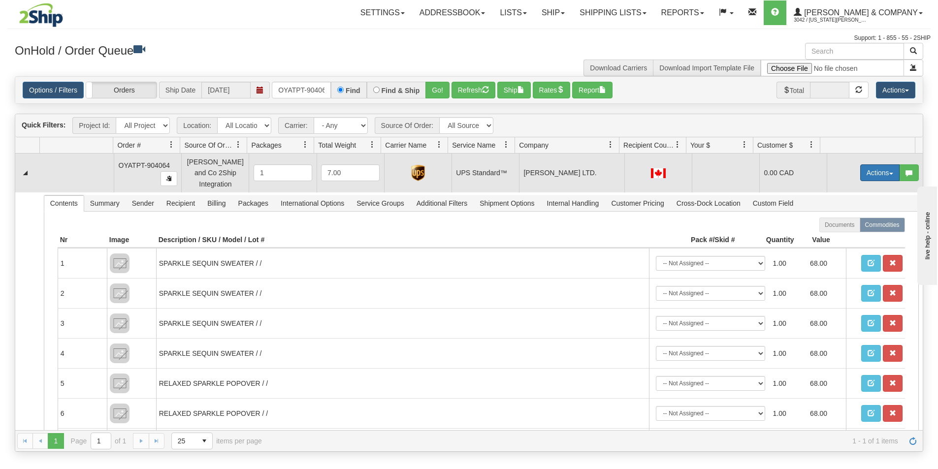
click at [865, 170] on button "Actions" at bounding box center [879, 172] width 39 height 17
click at [837, 227] on span "Ship" at bounding box center [840, 230] width 21 height 8
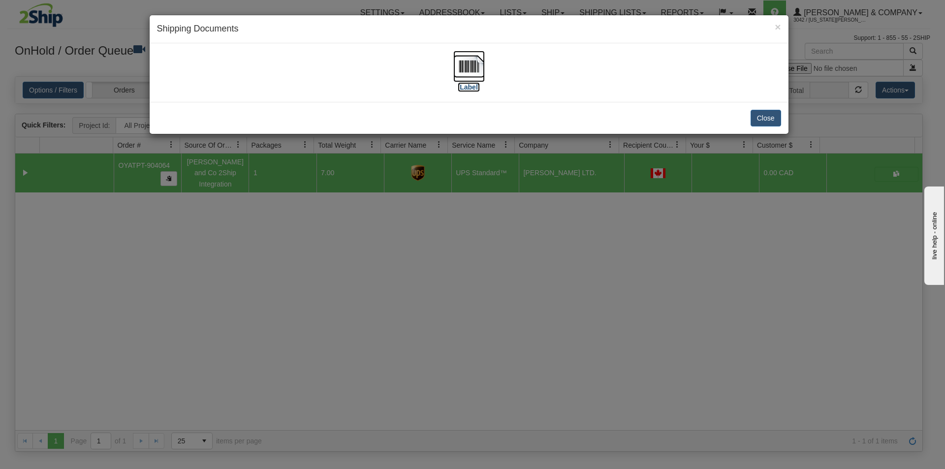
click at [475, 69] on img at bounding box center [469, 67] width 32 height 32
click at [470, 385] on div "× Shipping Documents [Label] Close" at bounding box center [472, 234] width 945 height 469
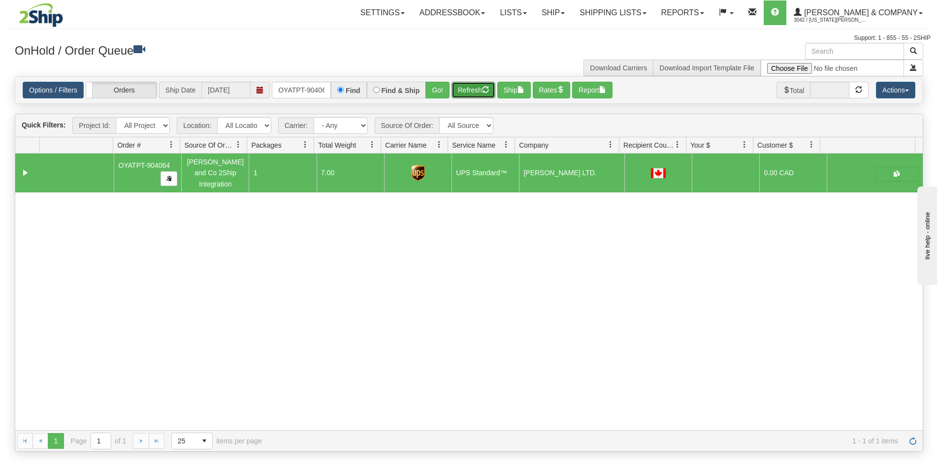
click at [468, 94] on button "Refresh" at bounding box center [473, 90] width 44 height 17
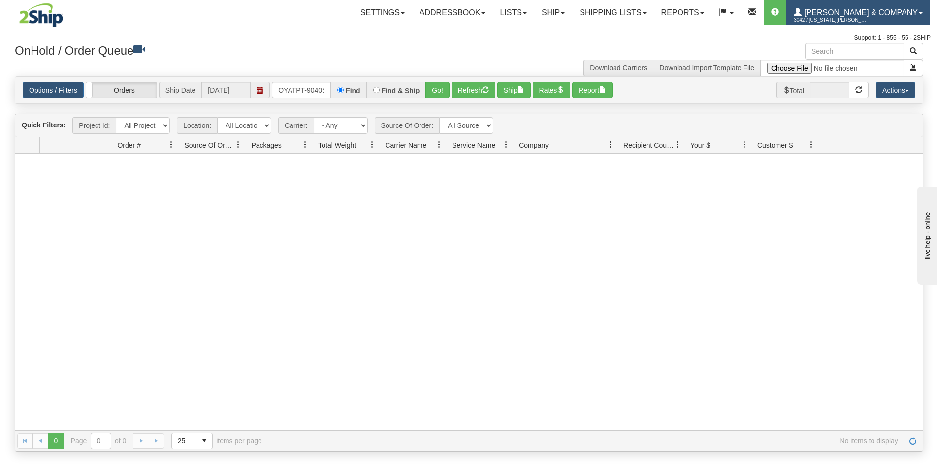
click at [867, 18] on span "3042 / [US_STATE][PERSON_NAME]" at bounding box center [831, 20] width 74 height 10
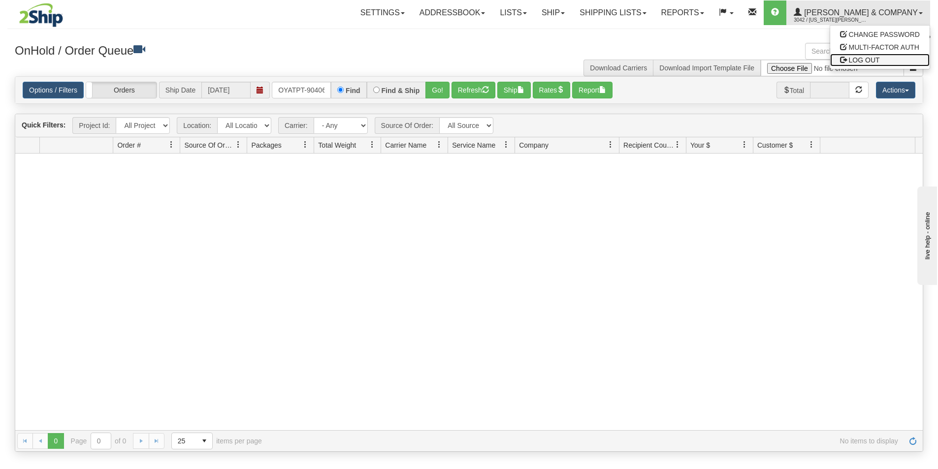
click at [871, 58] on span "LOG OUT" at bounding box center [864, 60] width 31 height 8
